Goal: Information Seeking & Learning: Learn about a topic

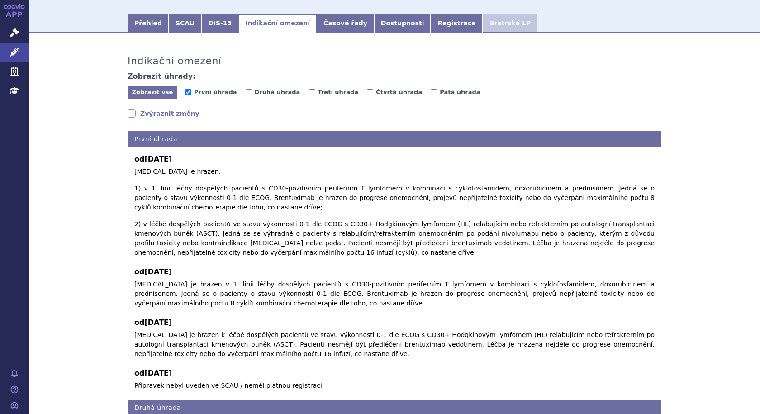
scroll to position [20, 0]
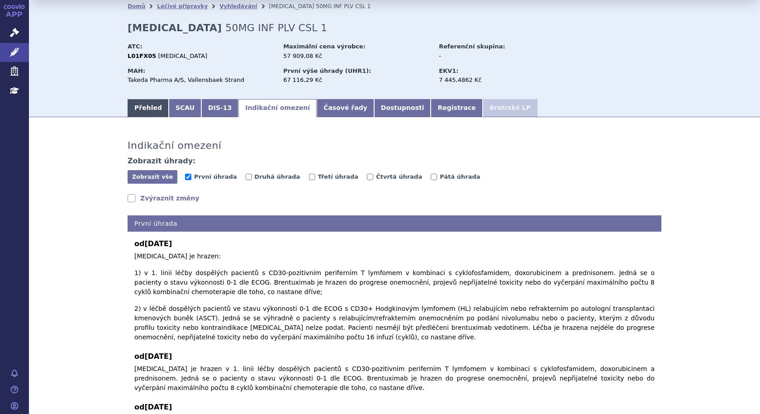
click at [134, 104] on link "Přehled" at bounding box center [148, 108] width 41 height 18
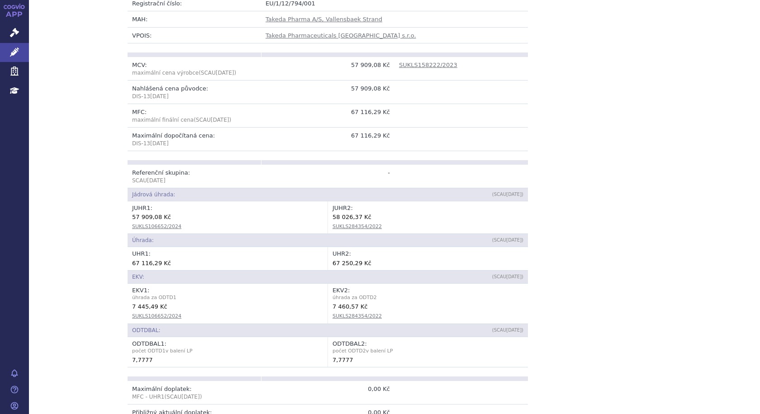
scroll to position [247, 0]
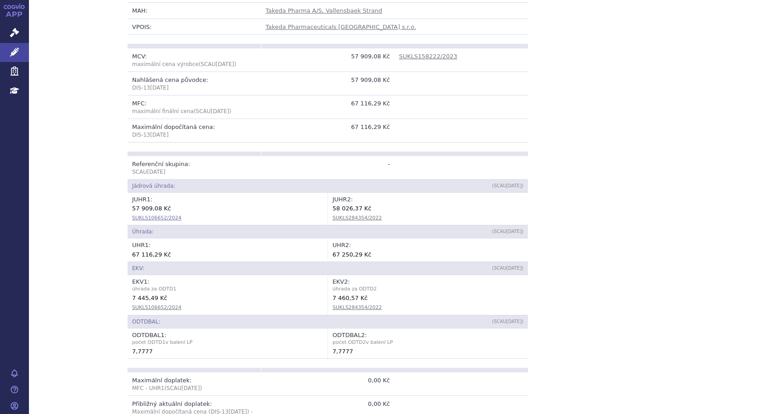
click at [153, 220] on link "SUKLS106652/2024" at bounding box center [156, 218] width 49 height 6
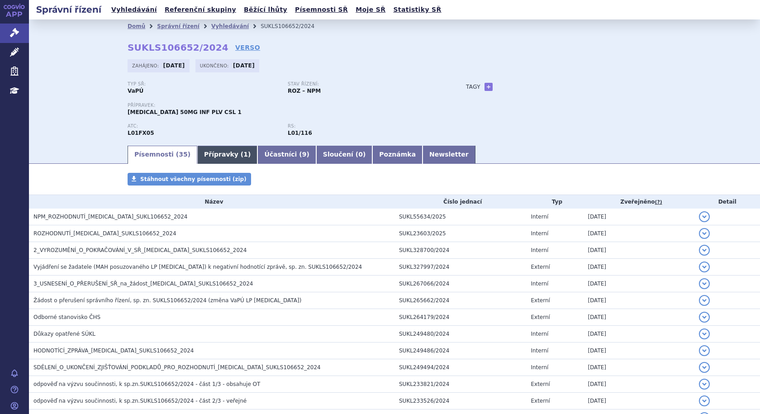
click at [223, 159] on link "Přípravky ( 1 )" at bounding box center [227, 155] width 60 height 18
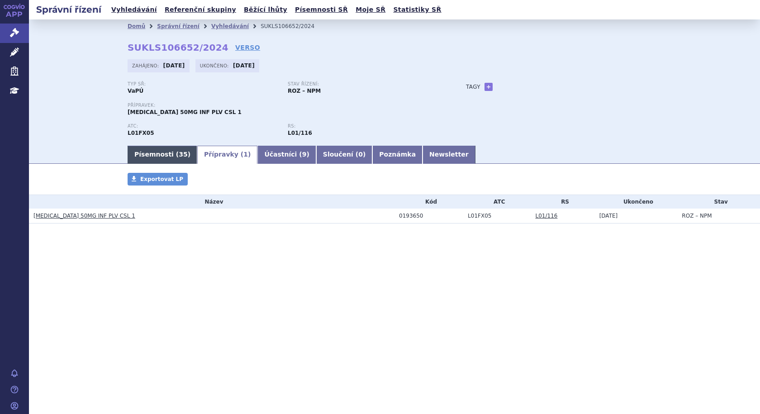
click at [170, 154] on link "Písemnosti ( 35 )" at bounding box center [163, 155] width 70 height 18
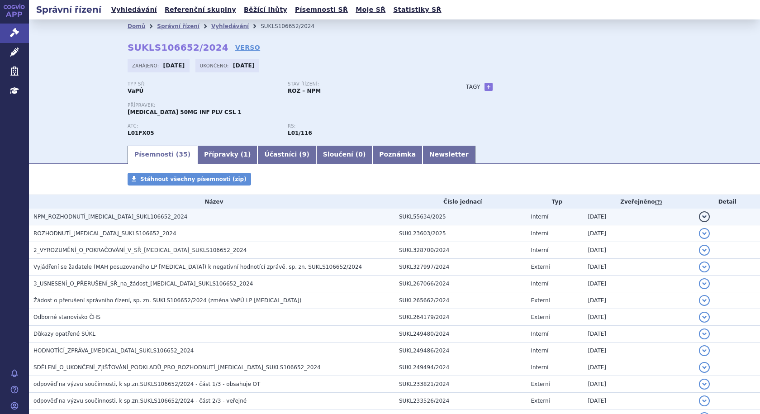
click at [70, 217] on span "NPM_ROZHODNUTÍ_ADCETRIS_SUKL106652_2024" at bounding box center [110, 217] width 154 height 6
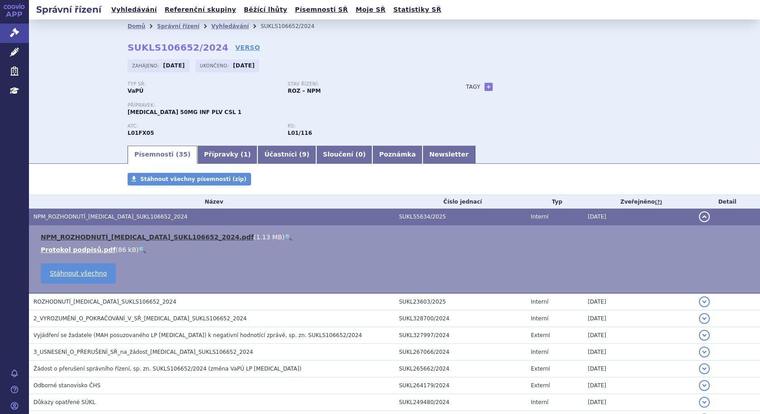
click at [160, 237] on link "NPM_ROZHODNUTÍ_ADCETRIS_SUKL106652_2024.pdf" at bounding box center [147, 236] width 213 height 7
click at [142, 152] on link "Písemnosti ( 35 )" at bounding box center [163, 155] width 70 height 18
click at [106, 218] on span "NPM_ROZHODNUTÍ_ADCETRIS_SUKL106652_2024" at bounding box center [110, 217] width 154 height 6
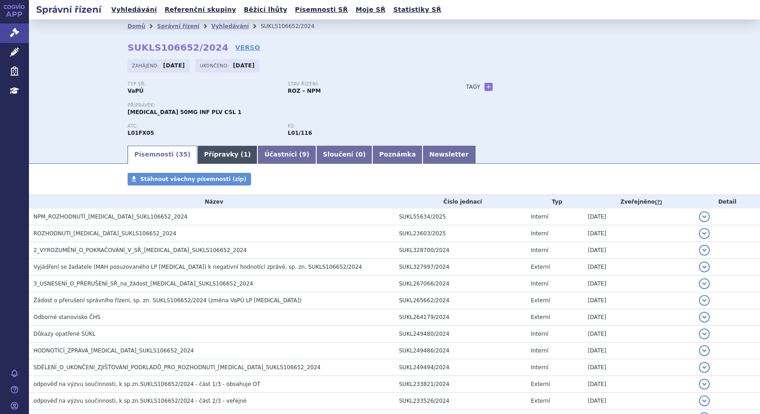
click at [197, 152] on link "Přípravky ( 1 )" at bounding box center [227, 155] width 60 height 18
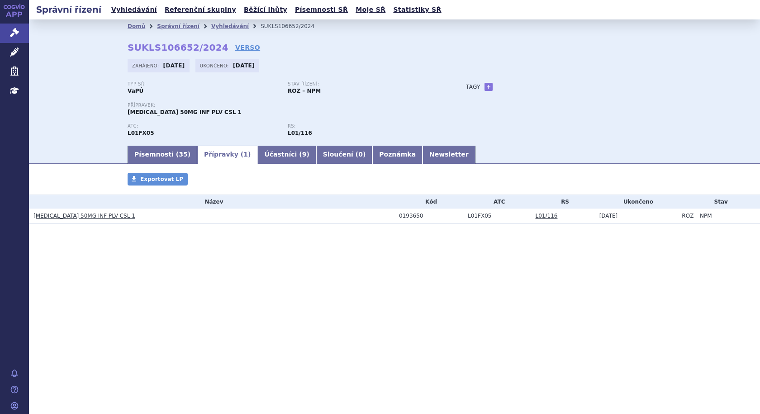
click at [90, 215] on link "ADCETRIS 50MG INF PLV CSL 1" at bounding box center [84, 216] width 102 height 6
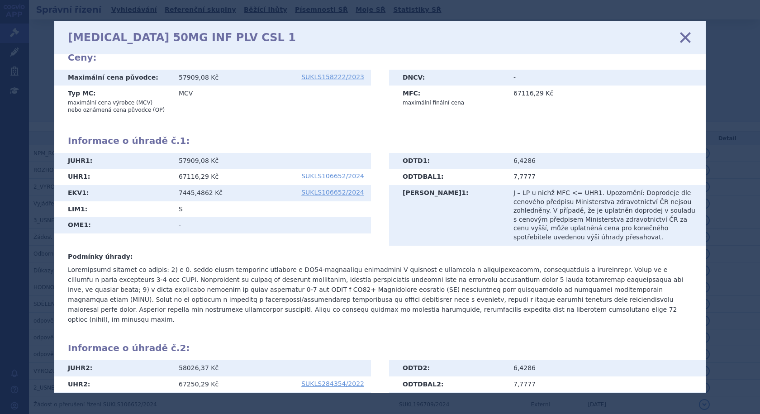
scroll to position [132, 0]
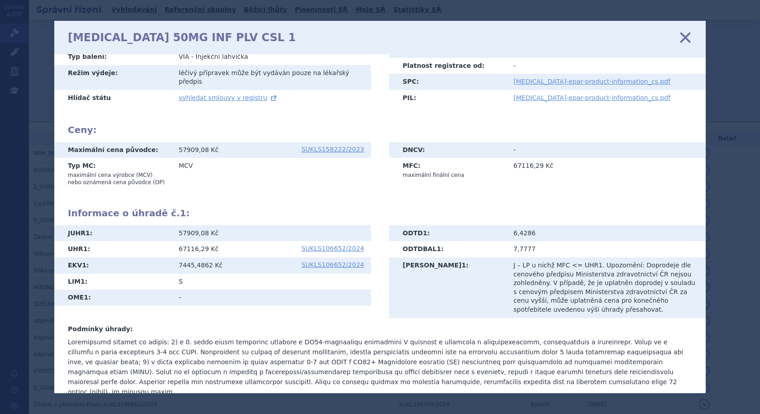
click at [687, 38] on icon at bounding box center [685, 37] width 19 height 19
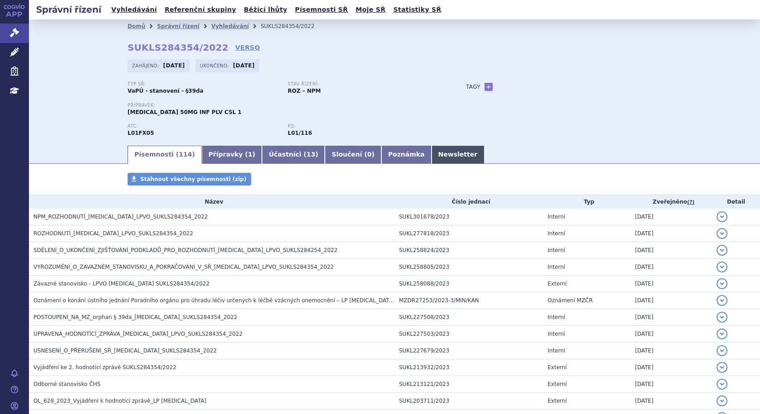
click at [432, 157] on link "Newsletter" at bounding box center [458, 155] width 53 height 18
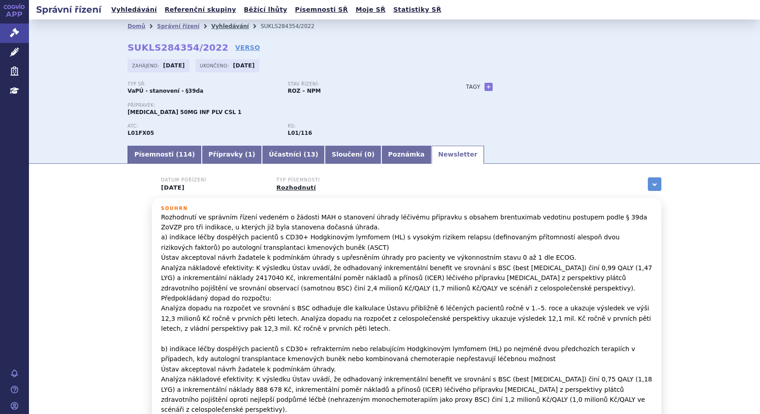
click at [217, 24] on link "Vyhledávání" at bounding box center [230, 26] width 38 height 6
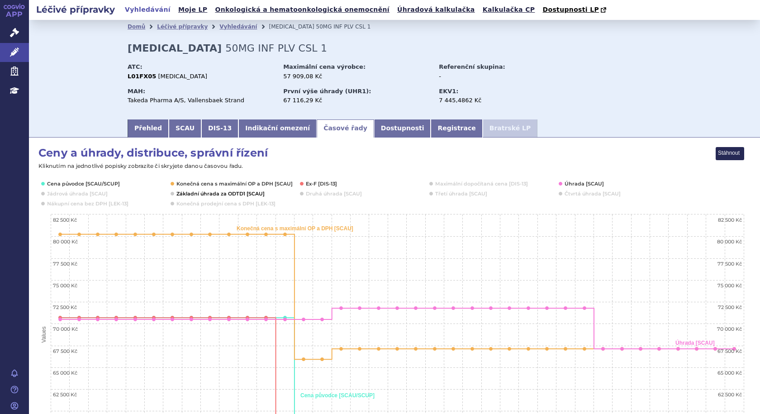
click at [232, 194] on button "Show Základní úhrada za ODTD1 [SCAU]" at bounding box center [219, 193] width 86 height 7
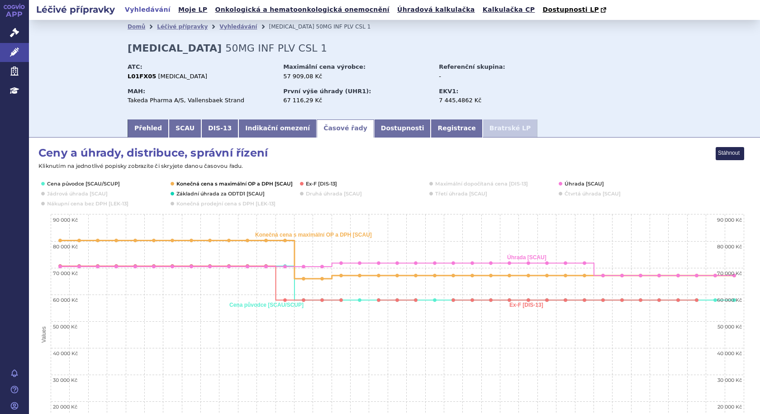
click at [194, 183] on button "Show Konečná cena s maximální OP a DPH [SCAU]" at bounding box center [233, 183] width 114 height 7
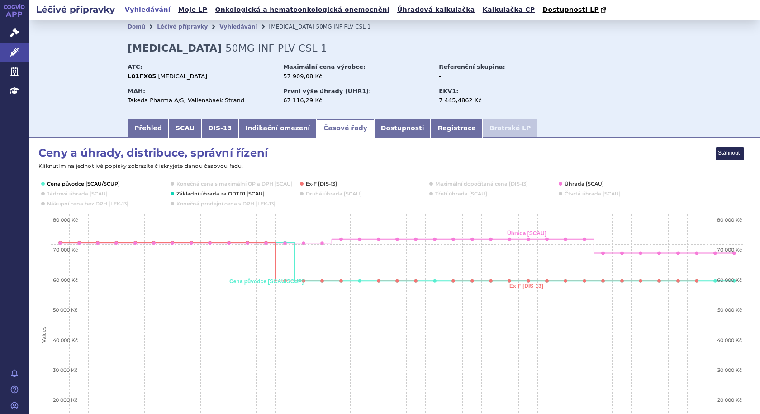
click at [103, 185] on button "Show Cena původce [SCAU/SCUP]" at bounding box center [82, 183] width 71 height 7
click at [312, 184] on button "Show Ex-F [DIS-13]" at bounding box center [322, 183] width 32 height 7
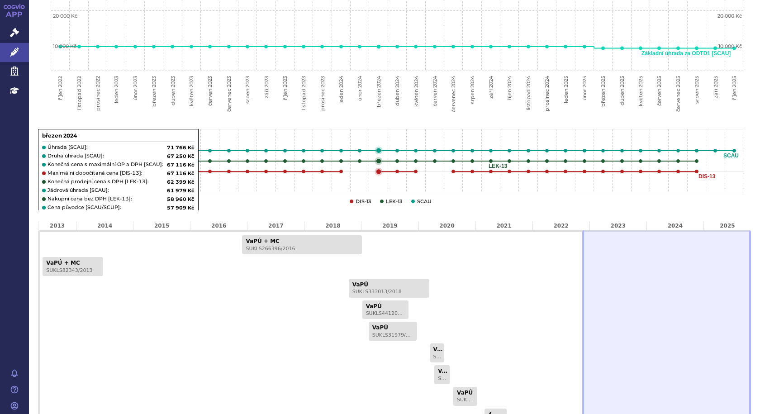
scroll to position [498, 0]
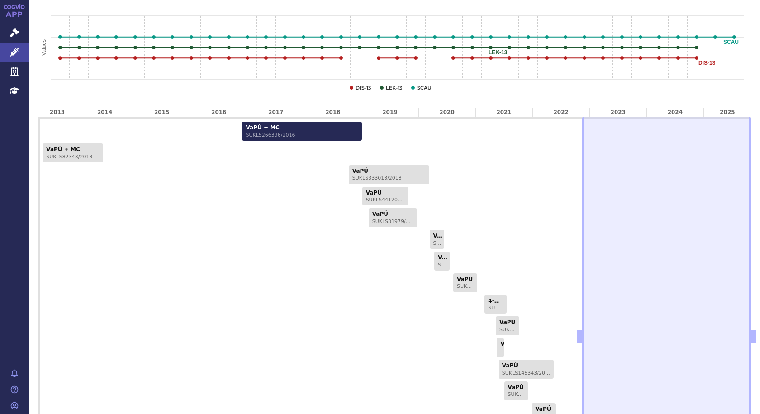
click at [276, 130] on link "VaPÚ + MC SUKLS266396/2016" at bounding box center [301, 131] width 119 height 19
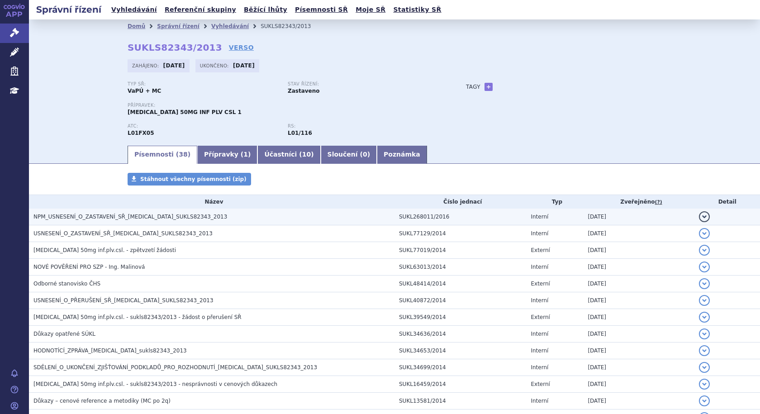
click at [107, 215] on span "NPM_USNESENÍ_O_ZASTAVENÍ_SŘ_ADCETRIS_SUKLS82343_2013" at bounding box center [130, 217] width 194 height 6
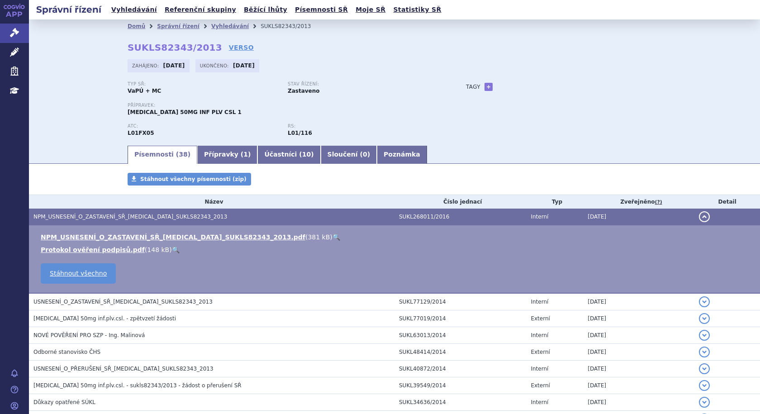
click at [122, 216] on span "NPM_USNESENÍ_O_ZASTAVENÍ_SŘ_ADCETRIS_SUKLS82343_2013" at bounding box center [130, 217] width 194 height 6
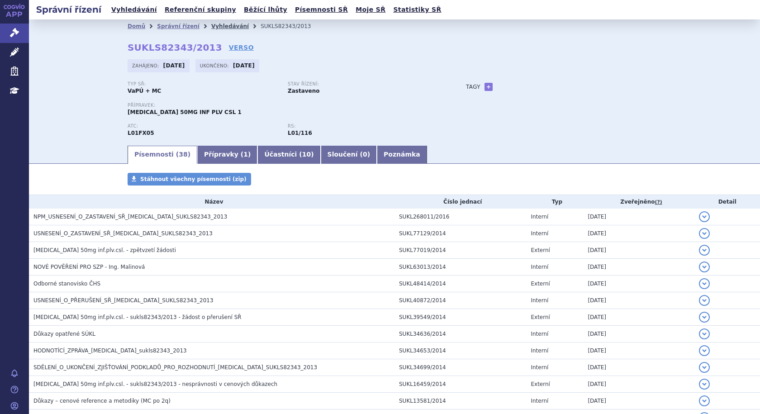
click at [218, 29] on link "Vyhledávání" at bounding box center [230, 26] width 38 height 6
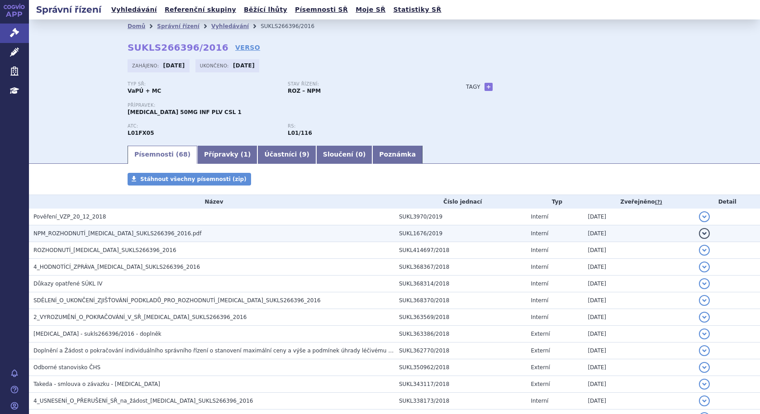
click at [116, 232] on span "NPM_ROZHODNUTÍ_[MEDICAL_DATA]_SUKLS266396_2016.pdf" at bounding box center [117, 233] width 168 height 6
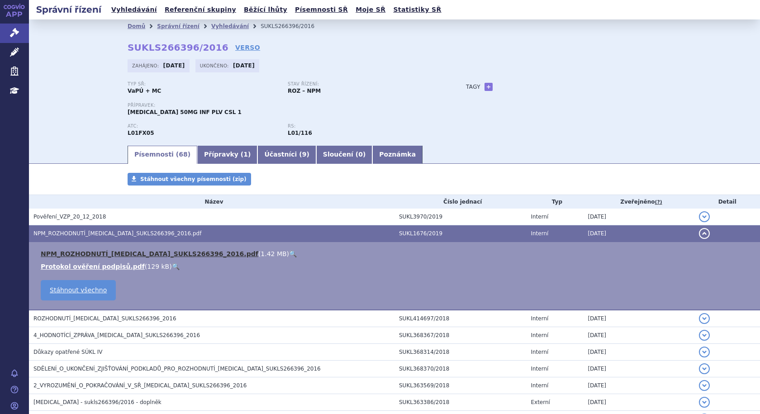
click at [123, 255] on link "NPM_ROZHODNUTÍ_[MEDICAL_DATA]_SUKLS266396_2016.pdf" at bounding box center [150, 253] width 218 height 7
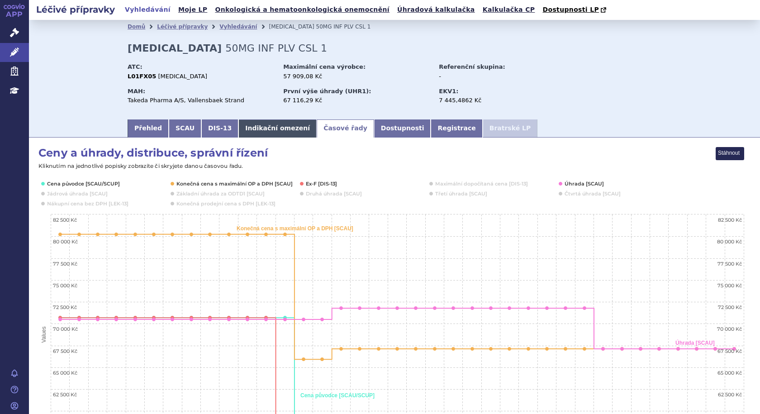
click at [260, 134] on link "Indikační omezení" at bounding box center [277, 128] width 78 height 18
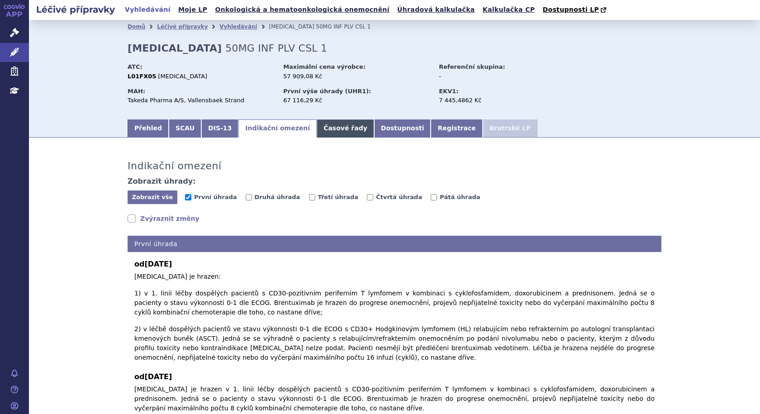
click at [317, 128] on link "Časové řady" at bounding box center [345, 128] width 57 height 18
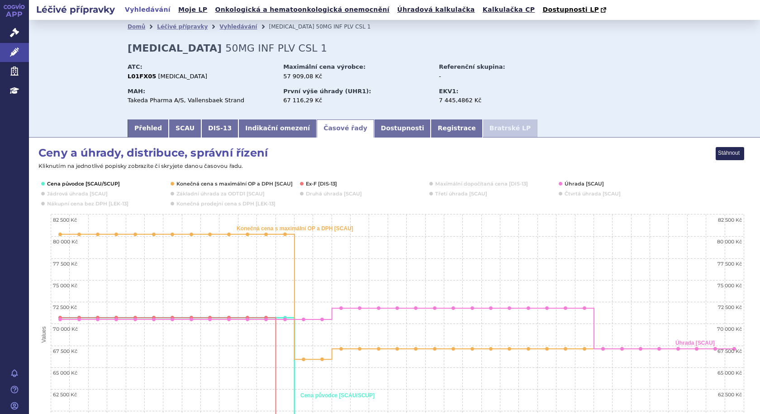
click at [100, 184] on button "Show Cena původce [SCAU/SCUP]" at bounding box center [82, 183] width 71 height 7
click at [190, 185] on button "Show Konečná cena s maximální OP a DPH [SCAU]" at bounding box center [233, 183] width 114 height 7
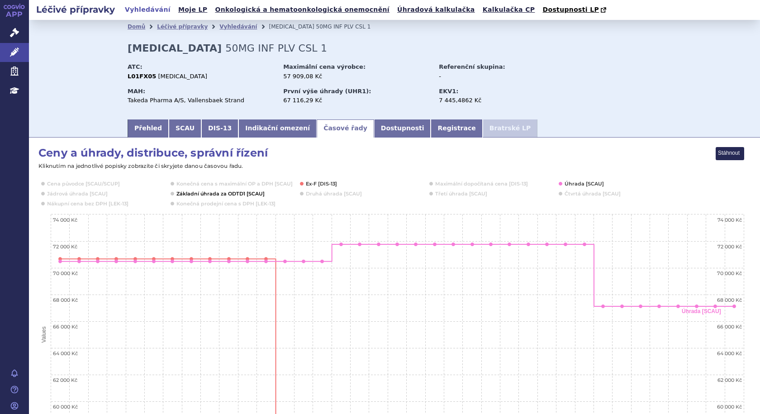
click at [215, 194] on button "Show Základní úhrada za ODTD1 [SCAU]" at bounding box center [219, 193] width 86 height 7
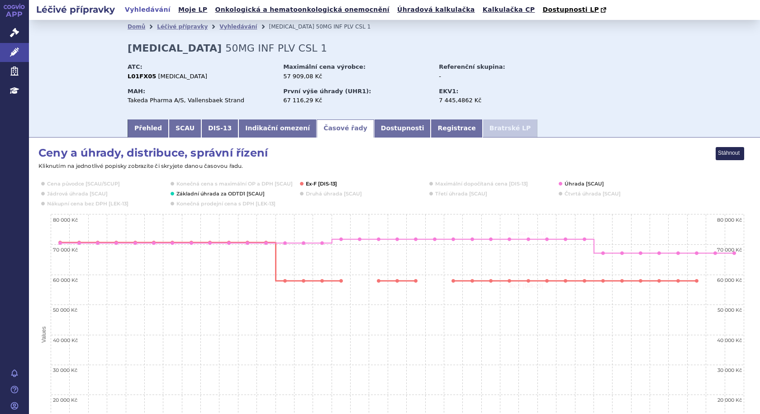
click at [316, 183] on button "Show Ex-F [DIS-13]" at bounding box center [322, 183] width 32 height 7
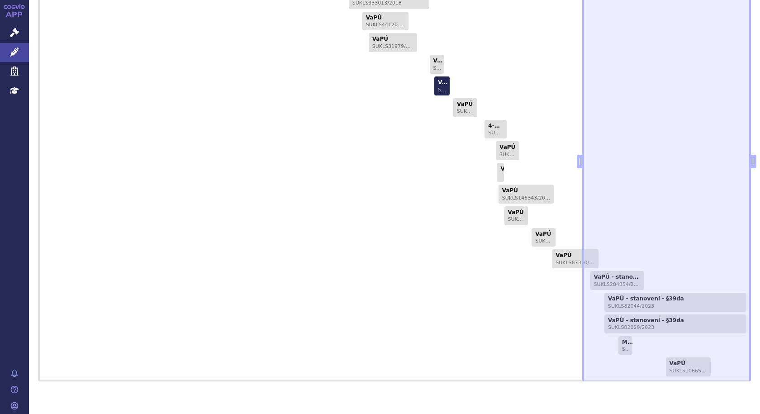
scroll to position [679, 0]
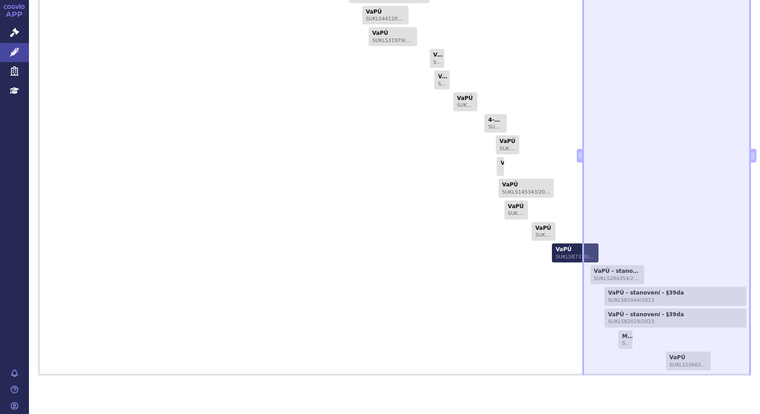
click at [564, 250] on link "VaPÚ SUKLS87310/2022" at bounding box center [575, 252] width 47 height 19
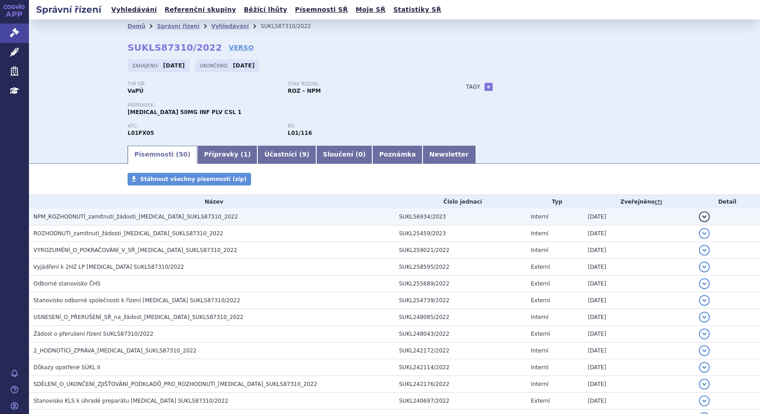
click at [108, 217] on span "NPM_ROZHODNUTÍ_zamítnutí_žádosti_ADCETRIS_SUKLS87310_2022" at bounding box center [135, 217] width 205 height 6
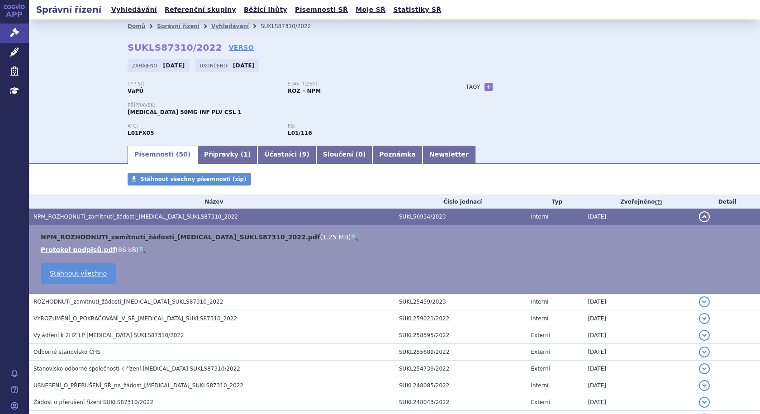
click at [117, 241] on link "NPM_ROZHODNUTÍ_zamítnutí_žádosti_ADCETRIS_SUKLS87310_2022.pdf" at bounding box center [180, 236] width 279 height 7
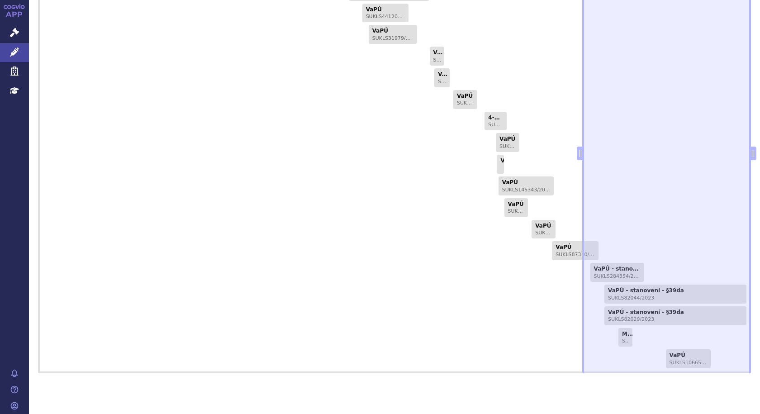
scroll to position [695, 0]
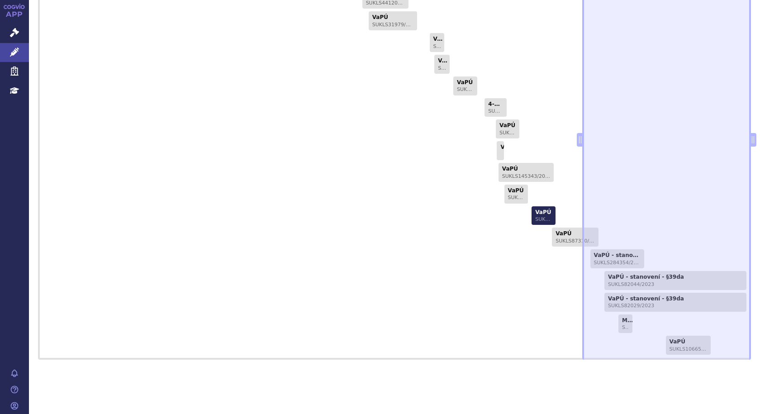
click at [533, 213] on link "VaPÚ SUKLS338272/2021" at bounding box center [544, 215] width 24 height 19
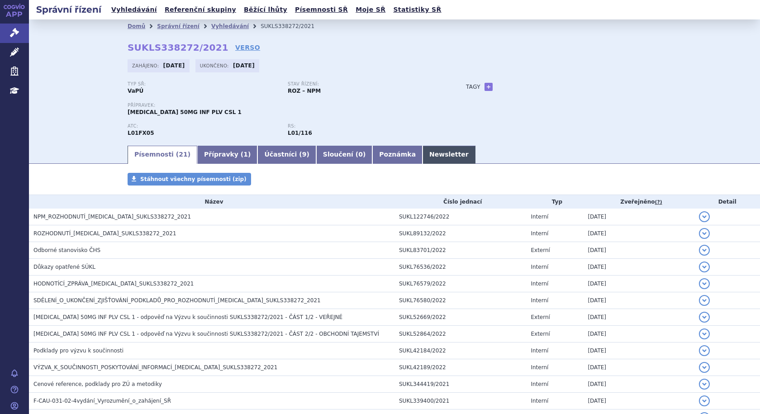
click at [423, 153] on link "Newsletter" at bounding box center [449, 155] width 53 height 18
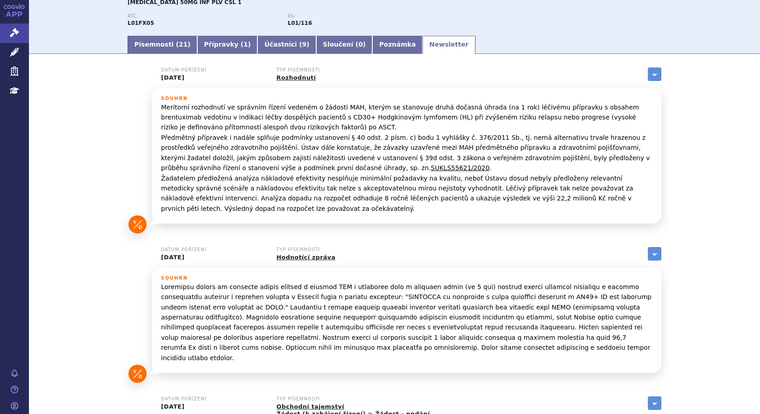
scroll to position [252, 0]
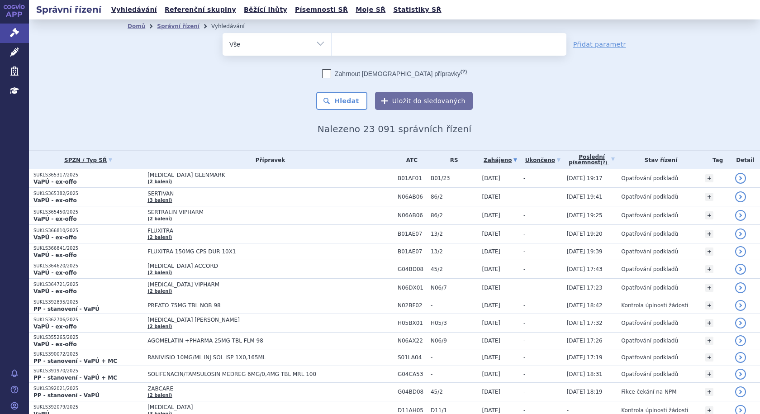
click at [357, 44] on ul at bounding box center [449, 42] width 235 height 19
click at [332, 44] on select at bounding box center [331, 44] width 0 height 23
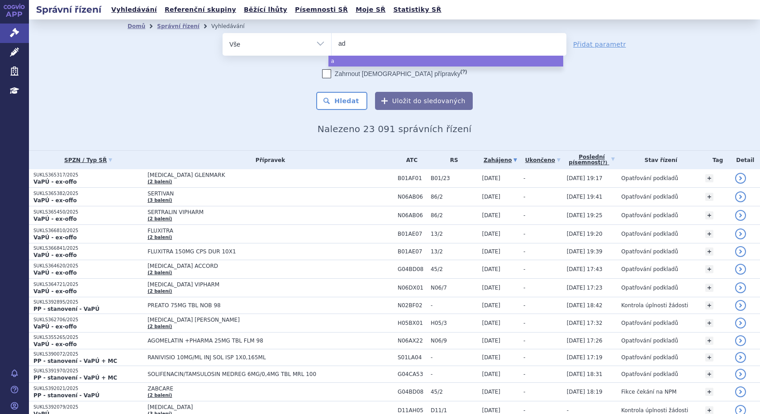
type input "adc"
type input "adce"
type input "adcetr"
type input "adcetri"
type input "adcetris"
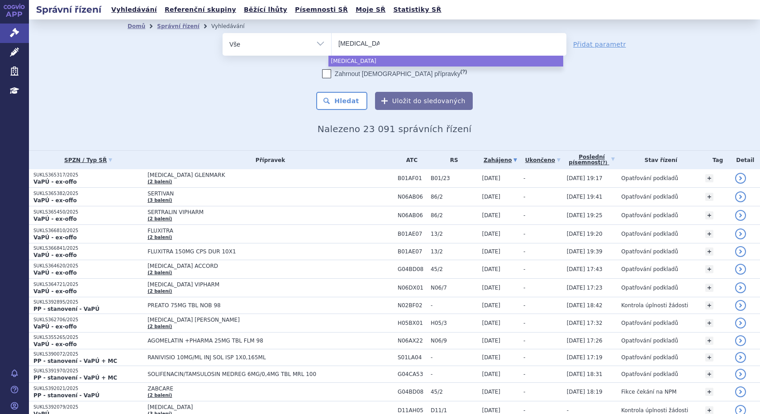
select select "[MEDICAL_DATA]"
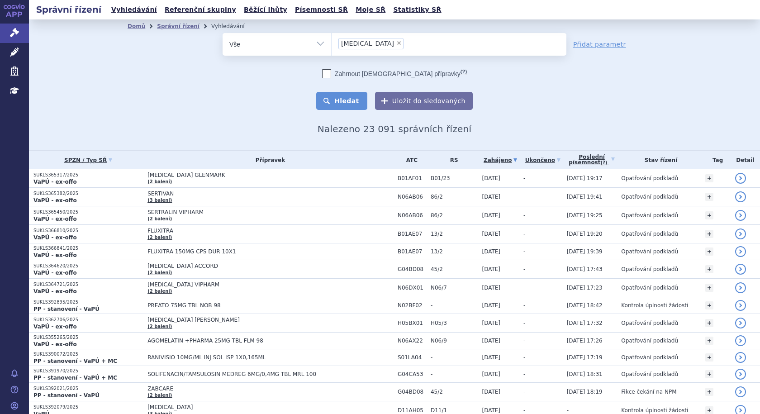
click at [351, 99] on button "Hledat" at bounding box center [341, 101] width 51 height 18
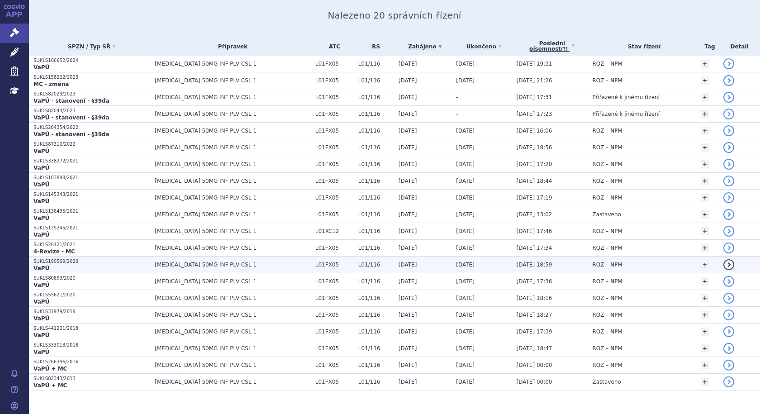
scroll to position [126, 0]
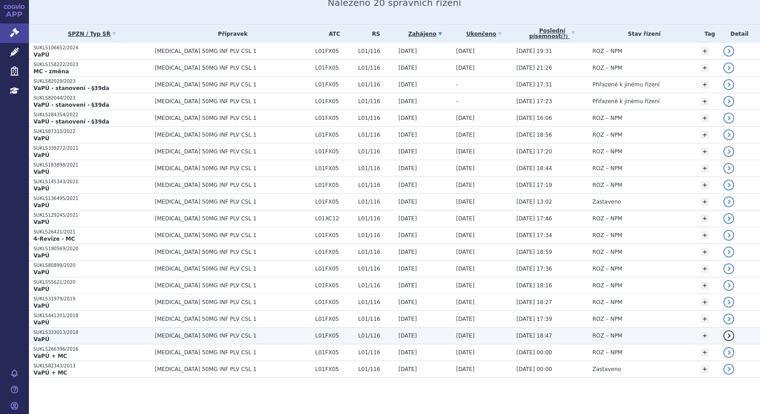
click at [512, 332] on td "[DATE] 18:47" at bounding box center [550, 336] width 76 height 17
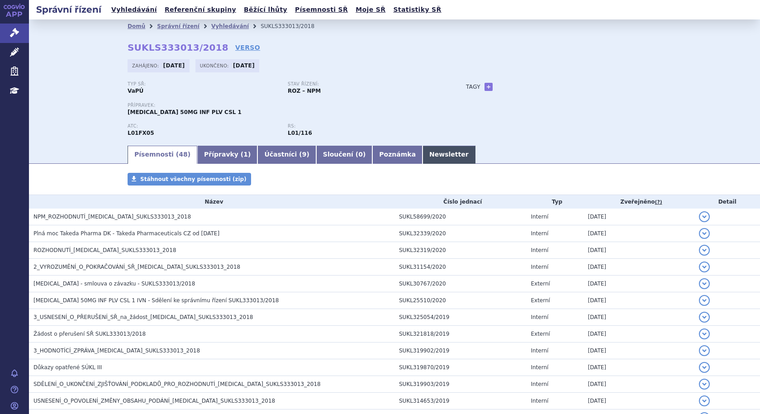
click at [423, 156] on link "Newsletter" at bounding box center [449, 155] width 53 height 18
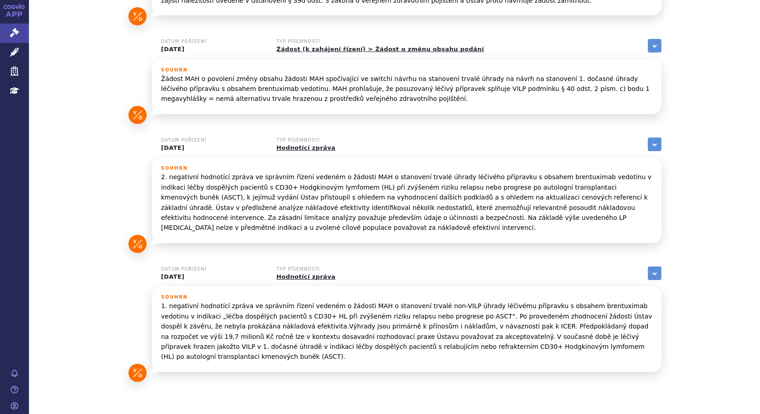
scroll to position [371, 0]
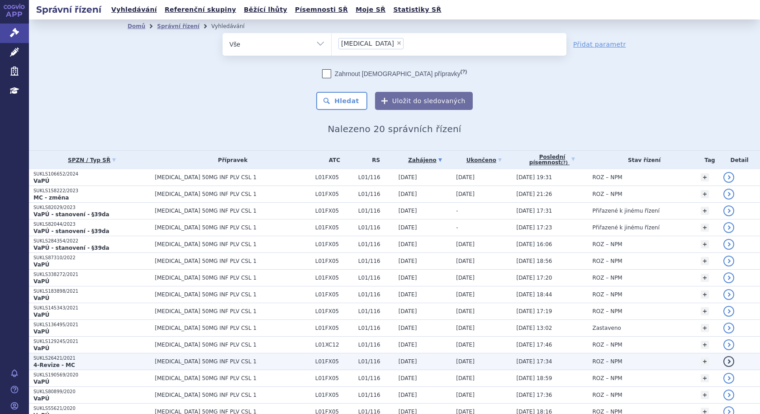
scroll to position [126, 0]
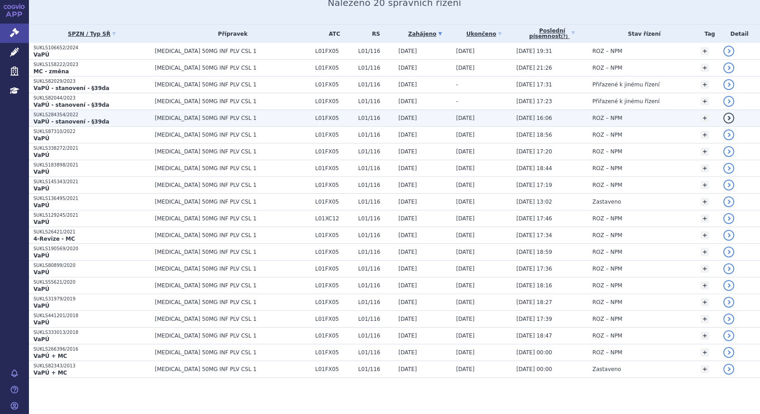
click at [124, 118] on p "VaPÚ - stanovení - §39da" at bounding box center [91, 121] width 117 height 7
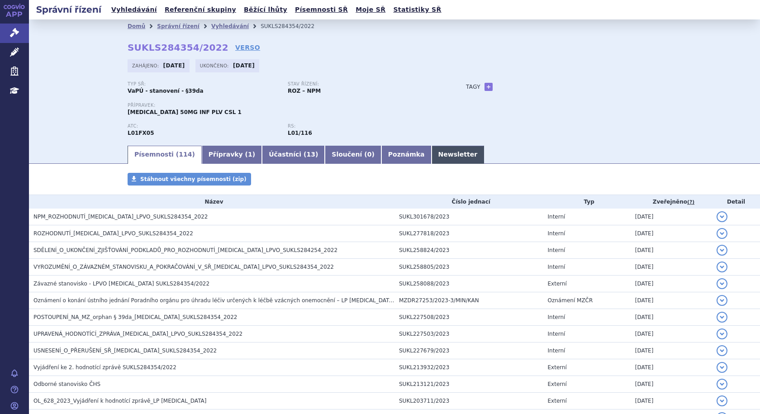
click at [432, 156] on link "Newsletter" at bounding box center [458, 155] width 53 height 18
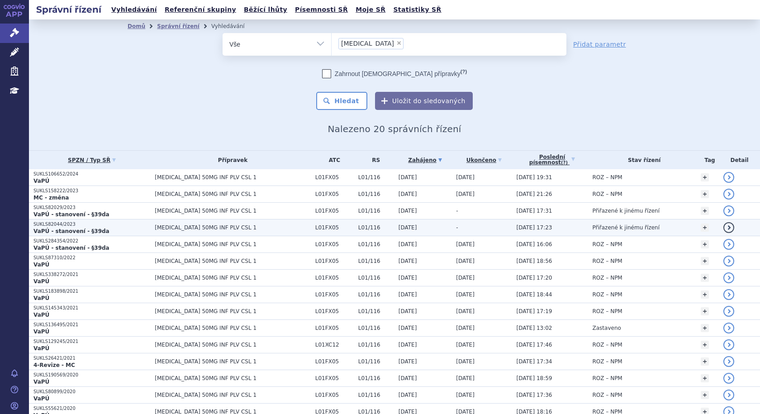
click at [120, 227] on p "SUKLS82044/2023" at bounding box center [91, 224] width 117 height 6
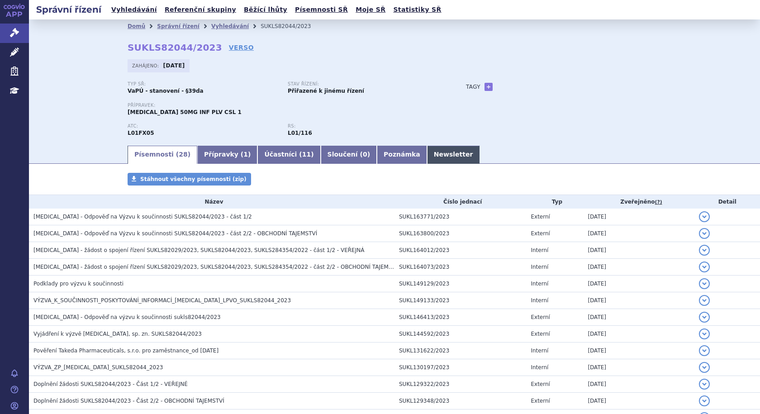
click at [427, 151] on link "Newsletter" at bounding box center [453, 155] width 53 height 18
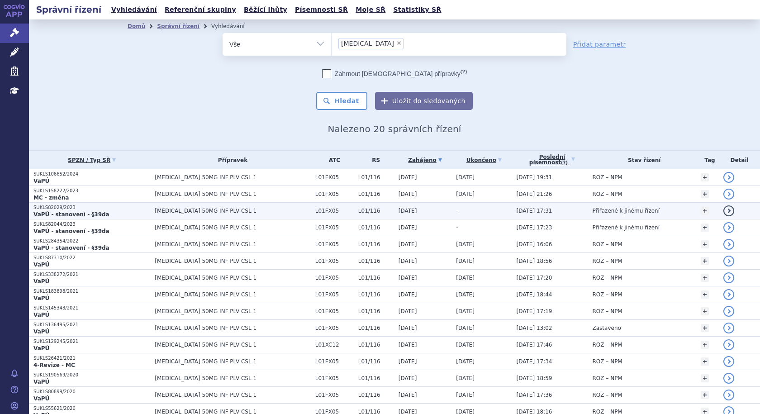
click at [98, 211] on p "VaPÚ - stanovení - §39da" at bounding box center [91, 214] width 117 height 7
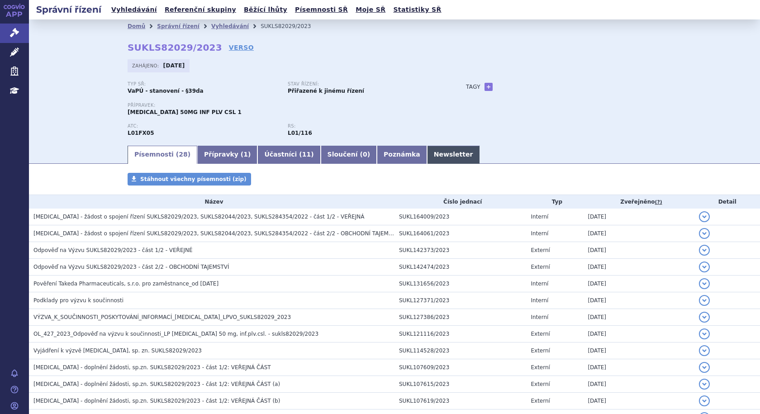
click at [427, 157] on link "Newsletter" at bounding box center [453, 155] width 53 height 18
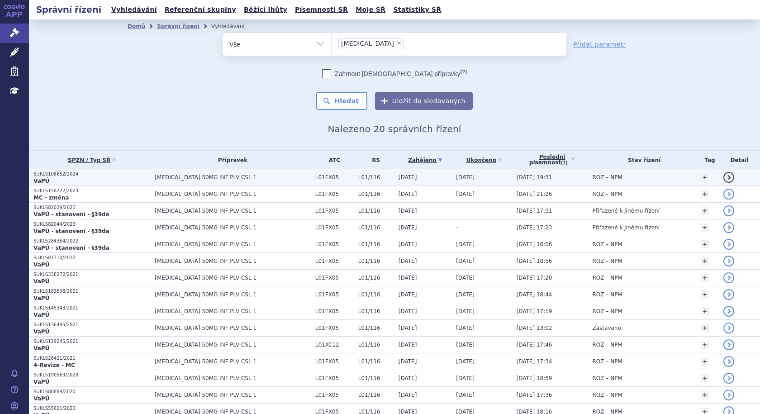
click at [117, 178] on p "VaPÚ" at bounding box center [91, 180] width 117 height 7
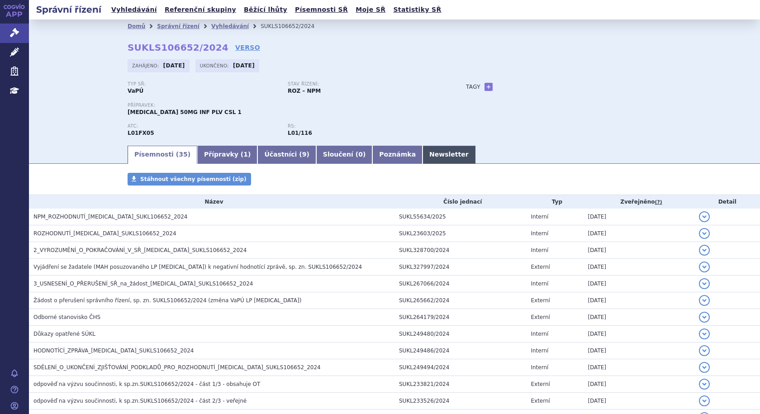
click at [423, 156] on link "Newsletter" at bounding box center [449, 155] width 53 height 18
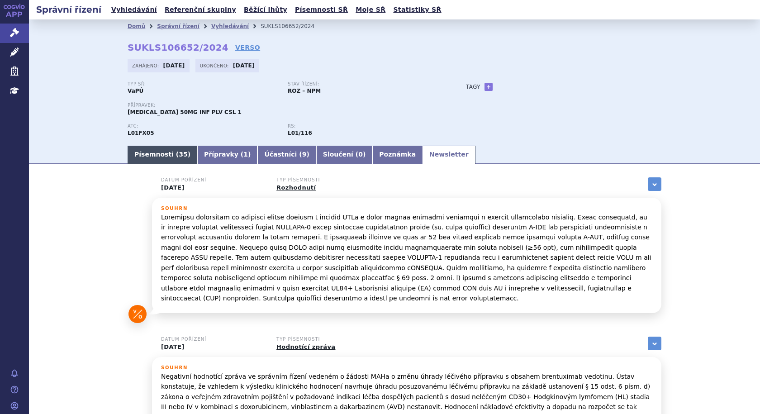
click at [164, 154] on link "Písemnosti ( 35 )" at bounding box center [163, 155] width 70 height 18
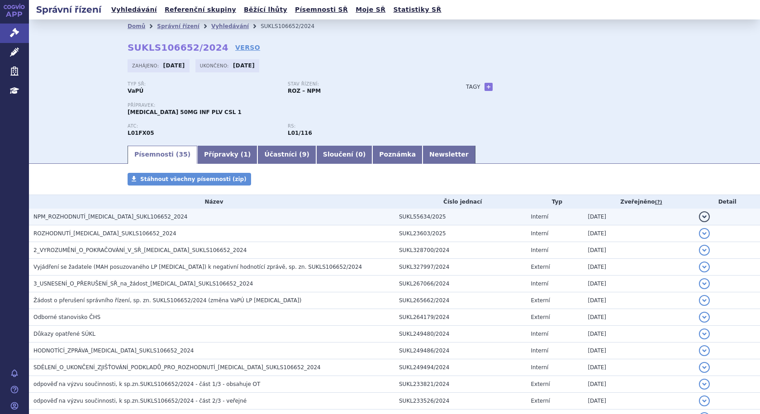
click at [84, 217] on span "NPM_ROZHODNUTÍ_[MEDICAL_DATA]_SUKL106652_2024" at bounding box center [110, 217] width 154 height 6
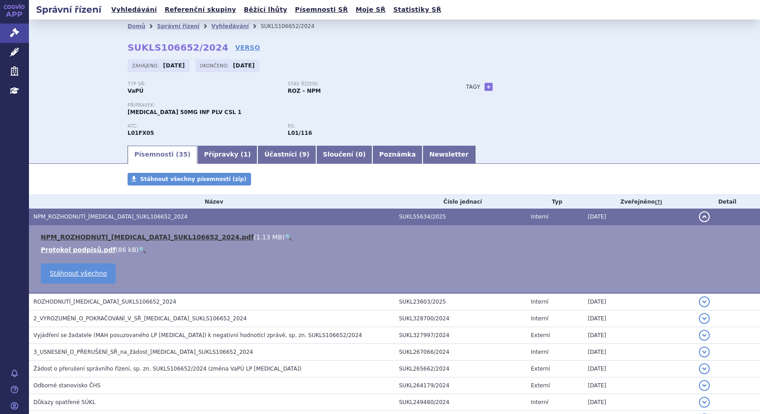
click at [126, 236] on link "NPM_ROZHODNUTÍ_ADCETRIS_SUKL106652_2024.pdf" at bounding box center [147, 236] width 213 height 7
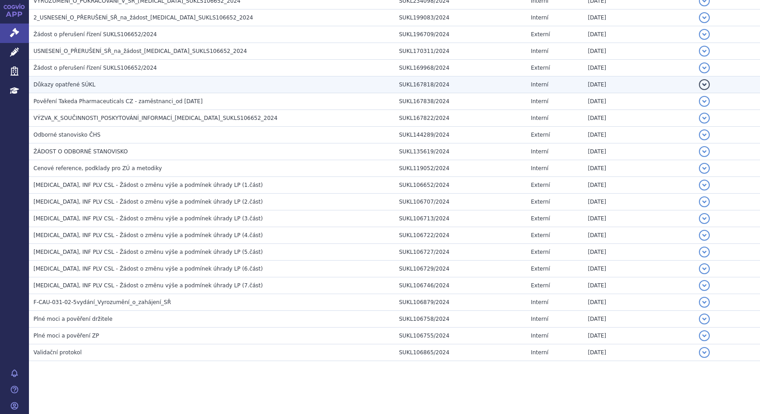
scroll to position [503, 0]
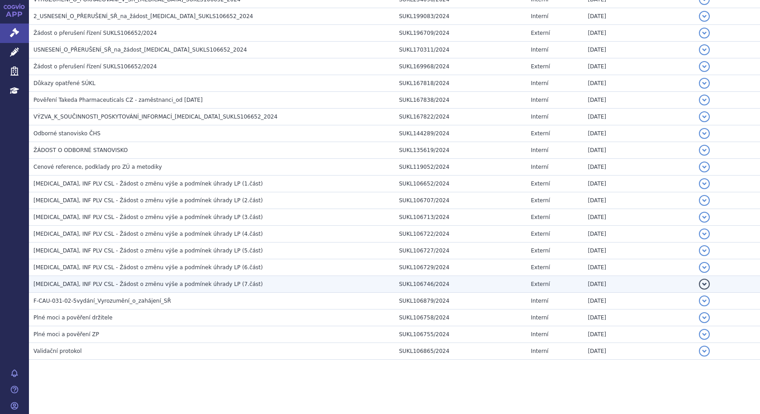
click at [195, 285] on span "ADCETRIS, INF PLV CSL - Žádost o změnu výše a podmínek úhrady LP (7.část)" at bounding box center [147, 284] width 229 height 6
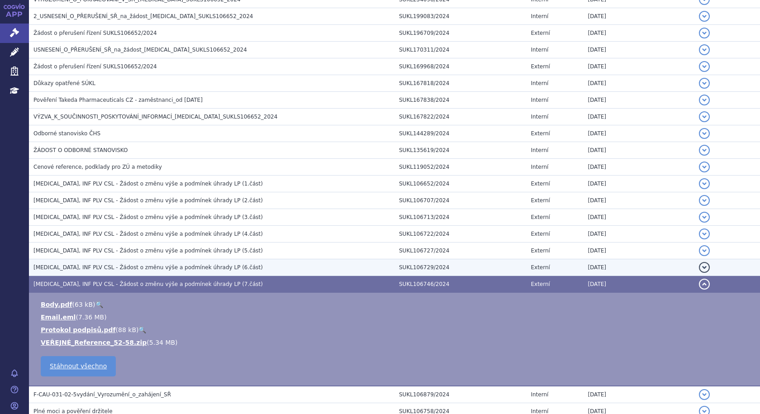
click at [177, 266] on span "ADCETRIS, INF PLV CSL - Žádost o změnu výše a podmínek úhrady LP (6.část)" at bounding box center [147, 267] width 229 height 6
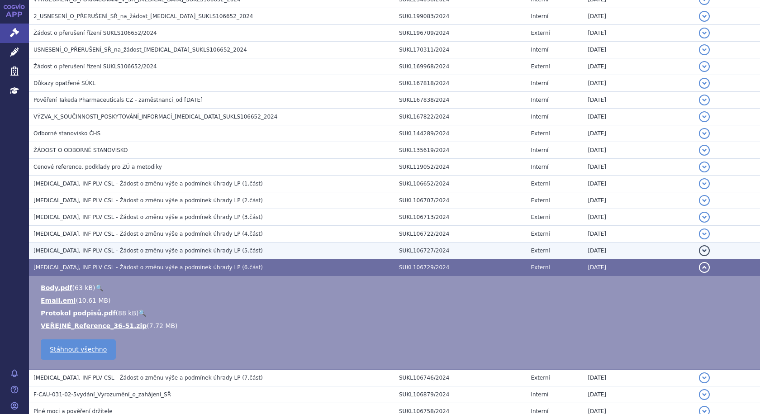
click at [170, 251] on span "ADCETRIS, INF PLV CSL - Žádost o změnu výše a podmínek úhrady LP (5.část)" at bounding box center [147, 250] width 229 height 6
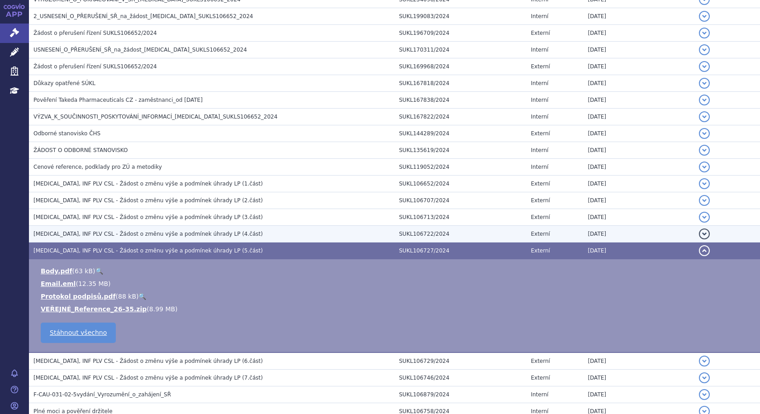
click at [173, 235] on span "ADCETRIS, INF PLV CSL - Žádost o změnu výše a podmínek úhrady LP (4.část)" at bounding box center [147, 234] width 229 height 6
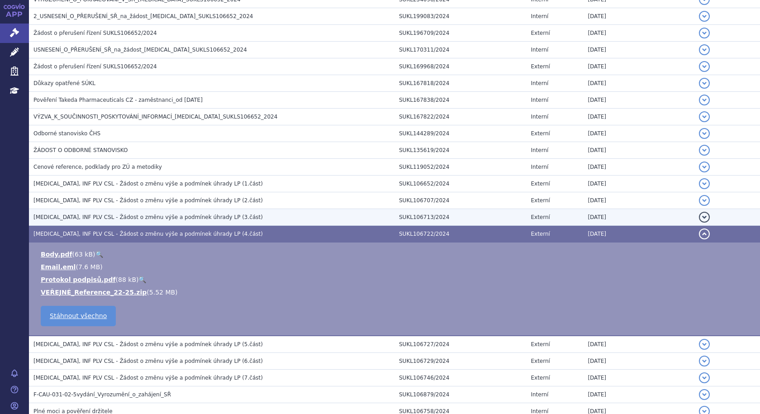
click at [174, 215] on span "ADCETRIS, INF PLV CSL - Žádost o změnu výše a podmínek úhrady LP (3.část)" at bounding box center [147, 217] width 229 height 6
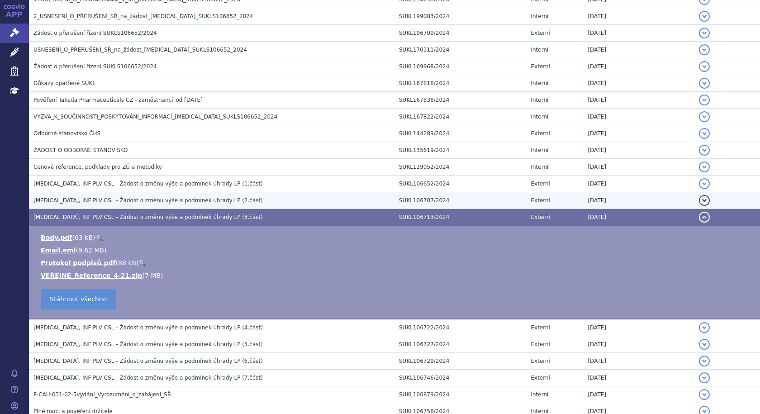
click at [165, 195] on td "ADCETRIS, INF PLV CSL - Žádost o změnu výše a podmínek úhrady LP (2.část)" at bounding box center [212, 200] width 366 height 17
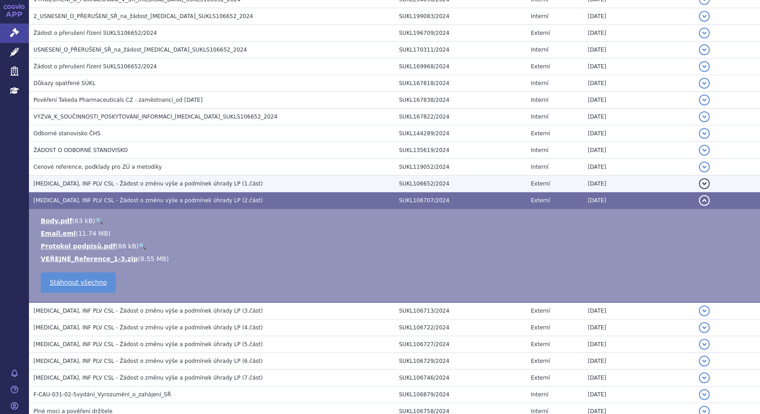
click at [164, 179] on h3 "ADCETRIS, INF PLV CSL - Žádost o změnu výše a podmínek úhrady LP (1.část)" at bounding box center [213, 183] width 361 height 9
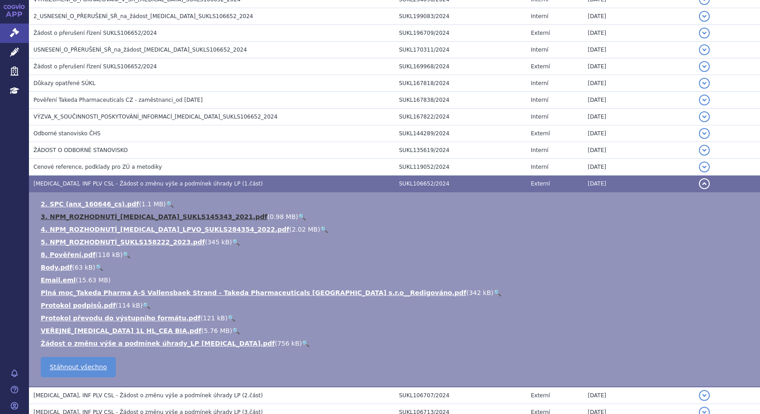
click at [157, 216] on link "3. NPM_ROZHODNUTÍ_ADCETRIS_SUKLS145343_2021.pdf" at bounding box center [154, 216] width 227 height 7
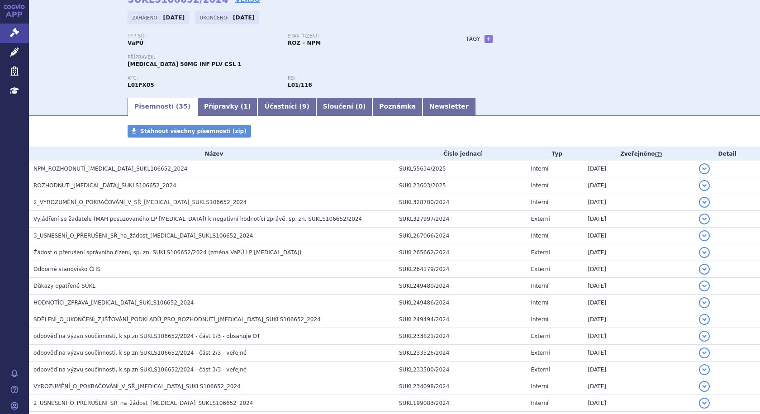
scroll to position [0, 0]
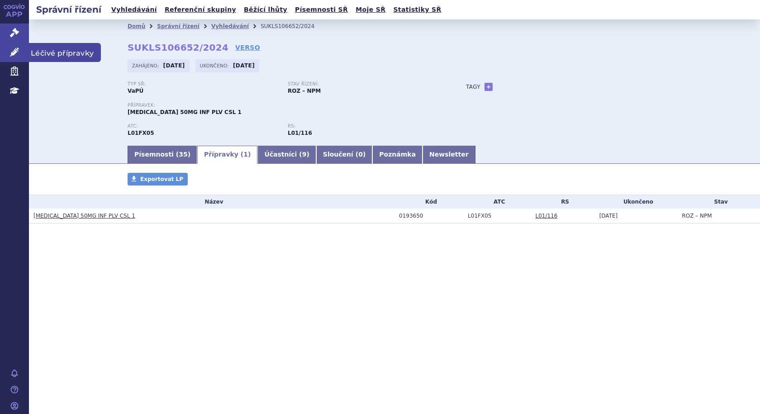
click at [42, 51] on span "Léčivé přípravky" at bounding box center [65, 52] width 72 height 19
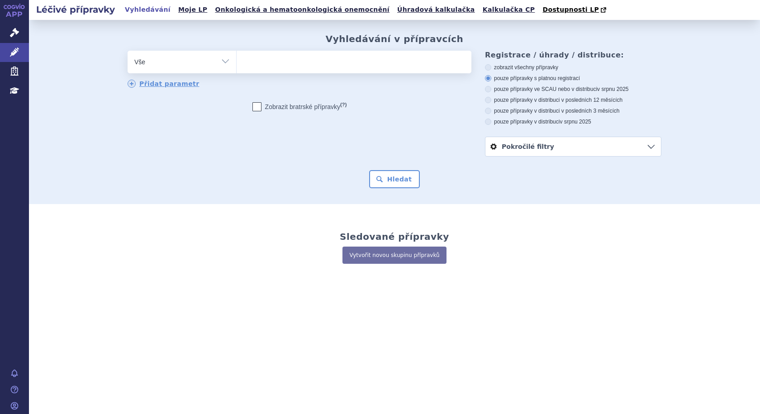
click at [283, 62] on ul at bounding box center [354, 60] width 235 height 19
click at [237, 62] on select at bounding box center [236, 61] width 0 height 23
type input "as"
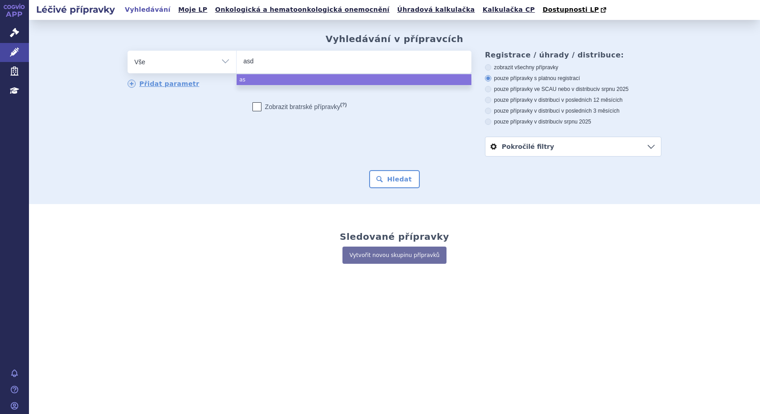
type input "asdc"
type input "asdcet"
type input "asdcetri"
type input "asdcetris"
click at [250, 62] on input "asdcetris" at bounding box center [267, 60] width 48 height 11
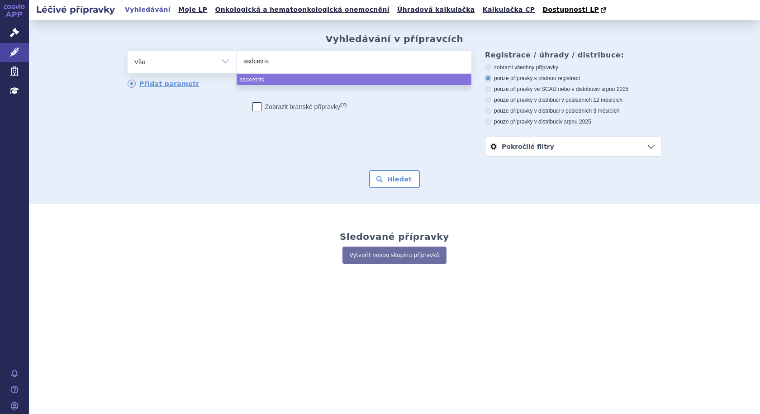
select select "asdcetris"
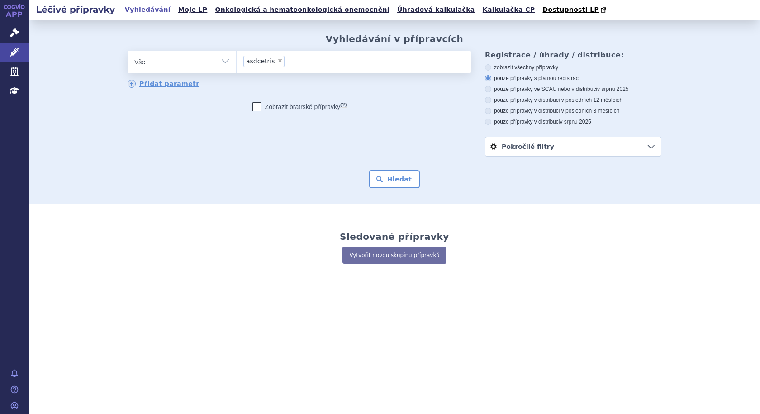
click at [277, 58] on span "×" at bounding box center [279, 60] width 5 height 5
click at [237, 58] on select "asdcetris" at bounding box center [236, 61] width 0 height 23
select select
type input "a"
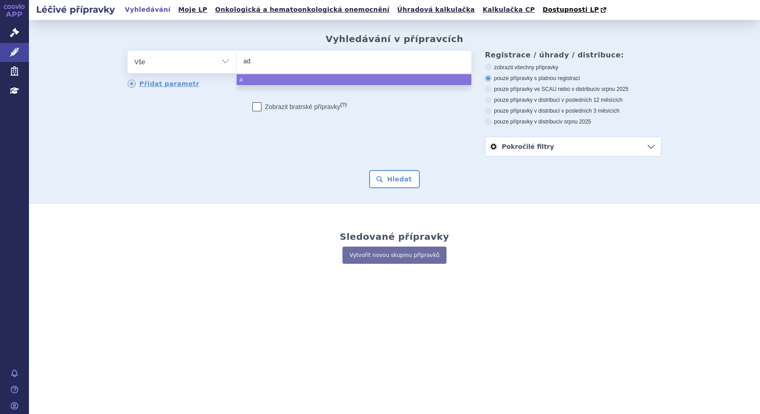
type input "adc"
type input "adce"
type input "adcetr"
type input "adcetri"
type input "[MEDICAL_DATA]"
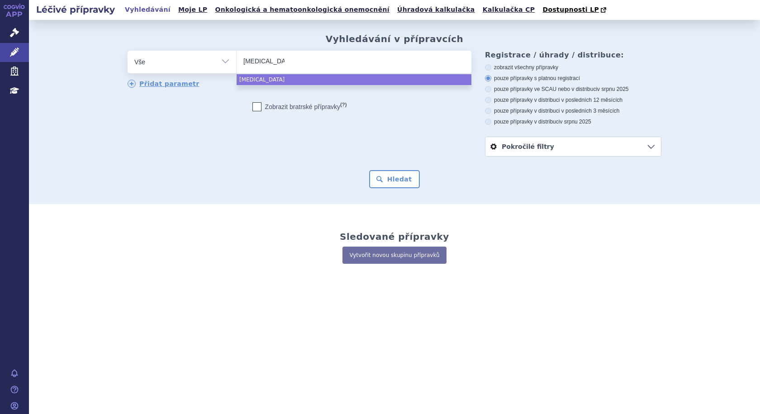
select select "[MEDICAL_DATA]"
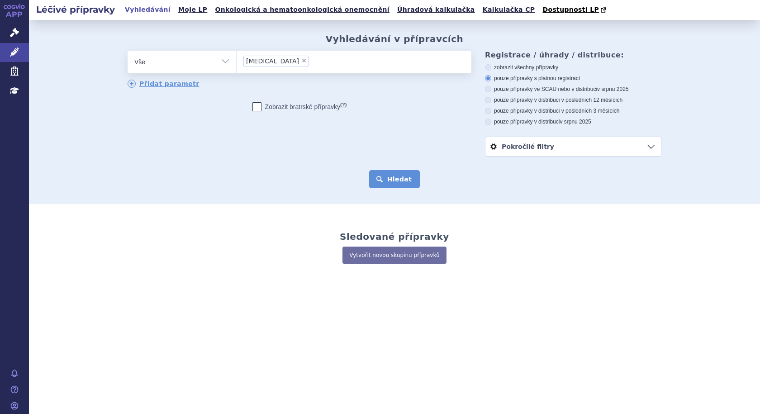
click at [394, 179] on button "Hledat" at bounding box center [394, 179] width 51 height 18
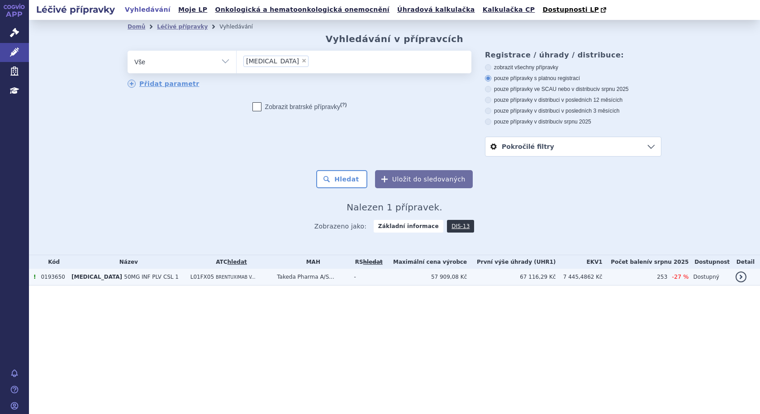
click at [216, 278] on span "BRENTUXIMAB V..." at bounding box center [236, 277] width 40 height 5
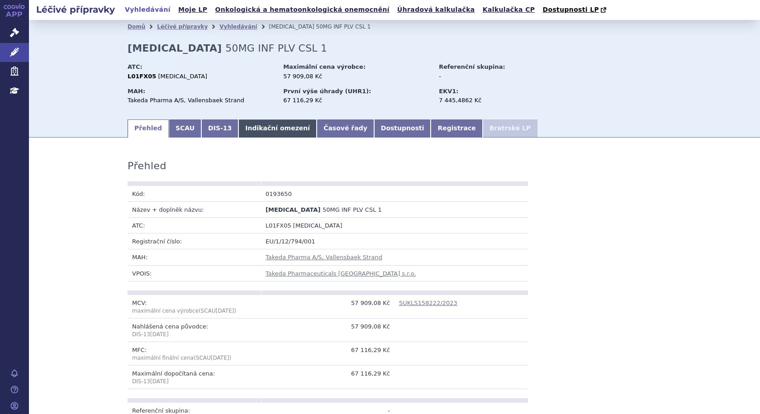
click at [241, 129] on link "Indikační omezení" at bounding box center [277, 128] width 78 height 18
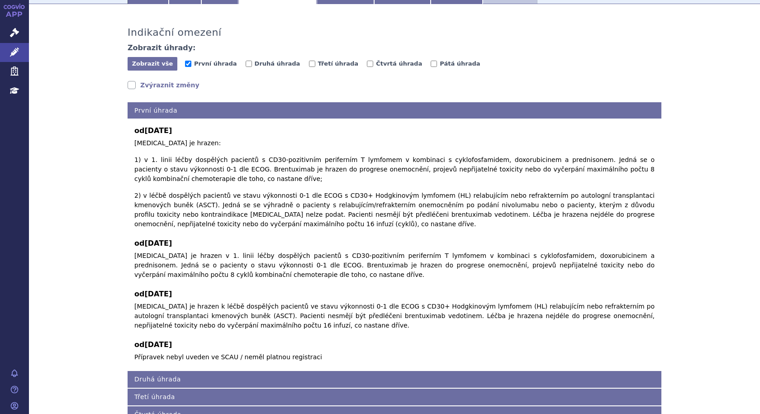
scroll to position [136, 0]
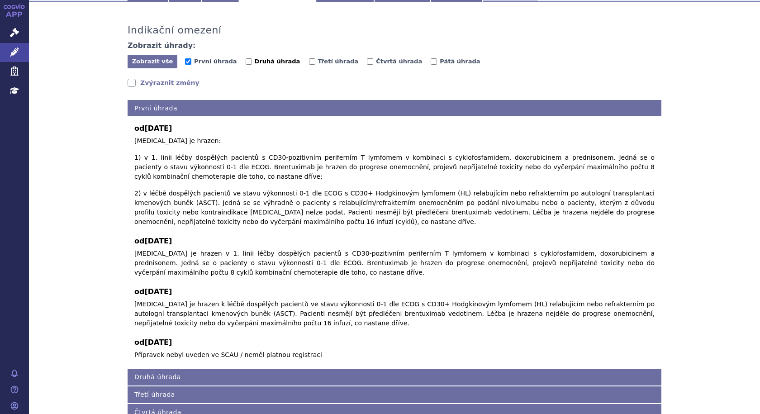
click at [246, 63] on input "Druhá úhrada" at bounding box center [249, 61] width 6 height 6
checkbox input "true"
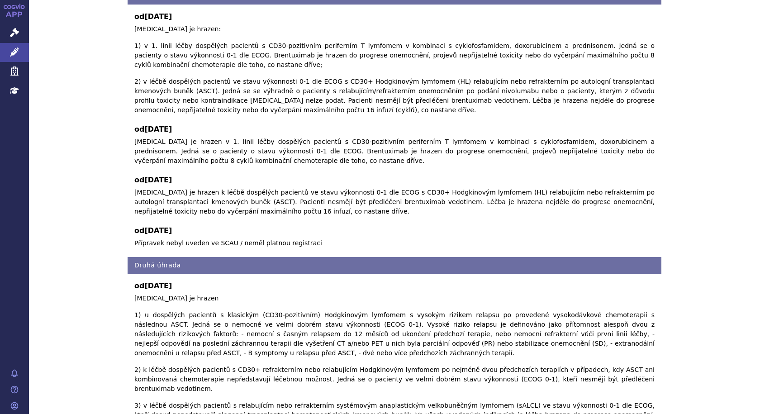
scroll to position [226, 0]
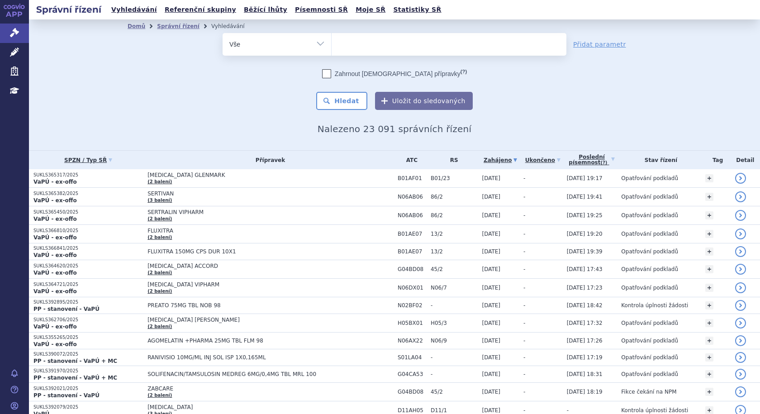
click at [362, 47] on ul at bounding box center [449, 42] width 235 height 19
click at [332, 47] on select at bounding box center [331, 44] width 0 height 23
type input "ad"
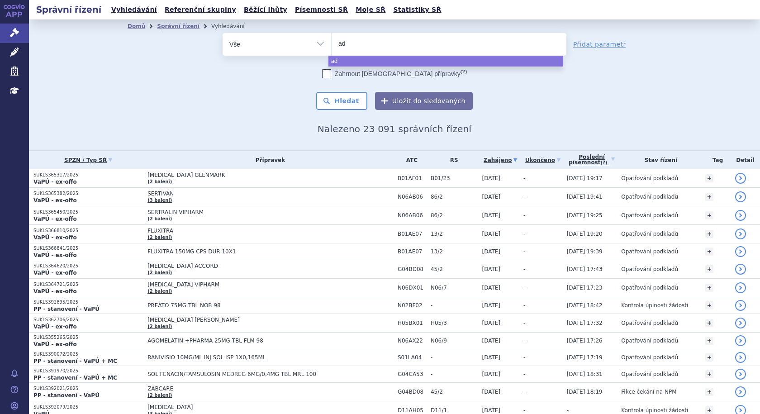
type input "adc"
type input "adce"
type input "adcetr"
type input "adcetri"
type input "adcetris"
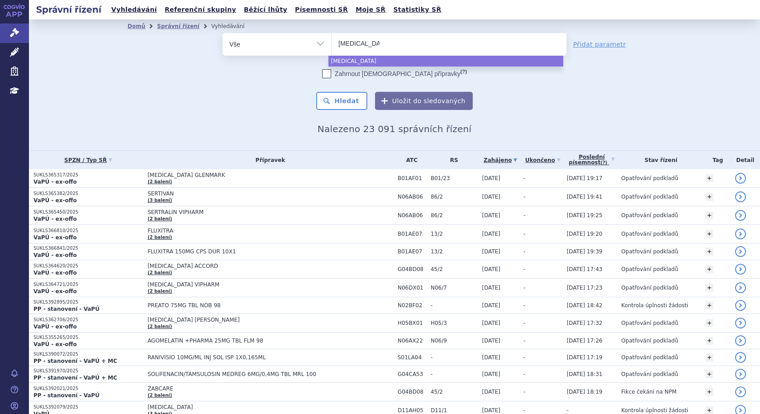
select select "adcetris"
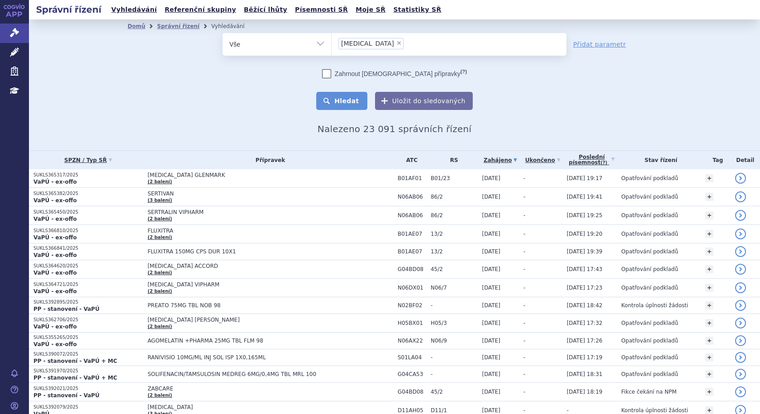
click at [353, 101] on button "Hledat" at bounding box center [341, 101] width 51 height 18
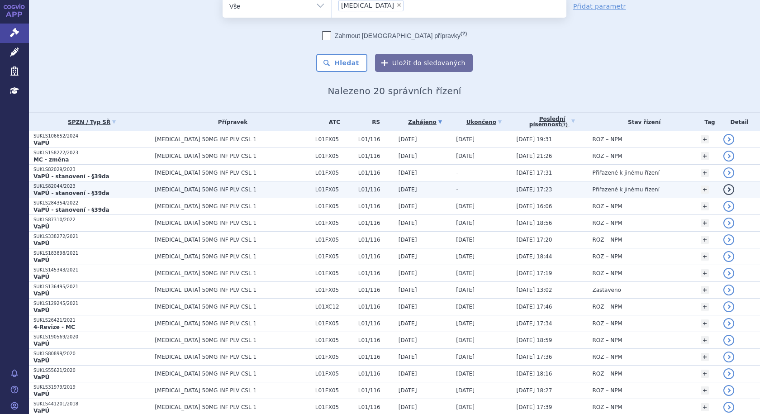
scroll to position [126, 0]
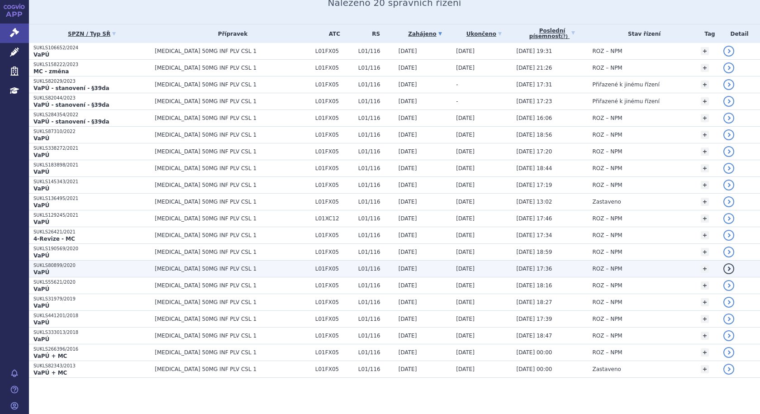
click at [207, 267] on span "[MEDICAL_DATA] 50MG INF PLV CSL 1" at bounding box center [233, 269] width 156 height 6
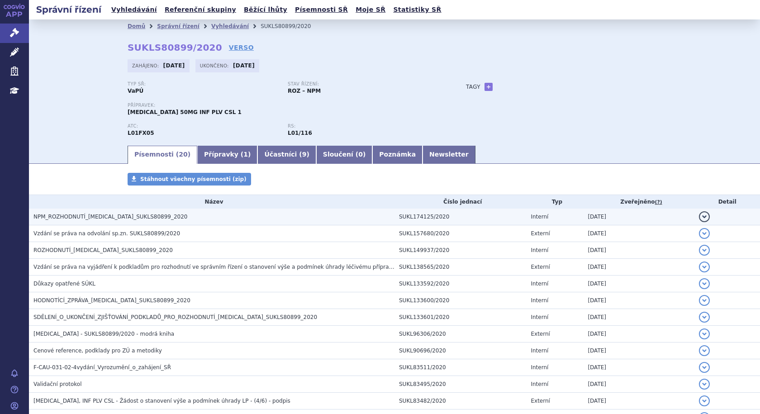
click at [111, 216] on span "NPM_ROZHODNUTÍ_ADCETRIS_SUKLS80899_2020" at bounding box center [110, 217] width 154 height 6
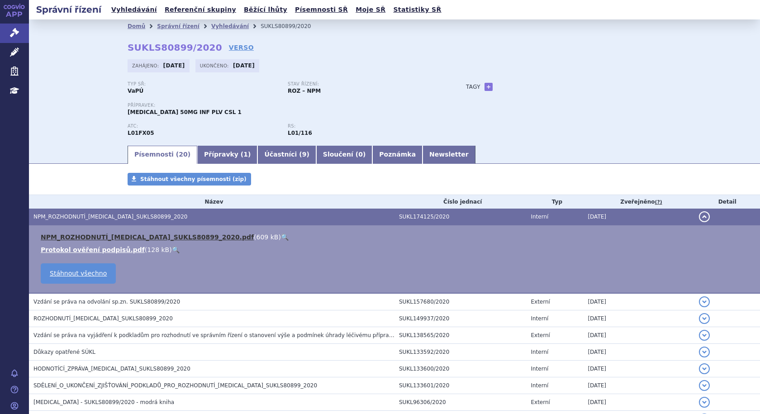
click at [109, 237] on link "NPM_ROZHODNUTÍ_ADCETRIS_SUKLS80899_2020.pdf" at bounding box center [147, 236] width 213 height 7
click at [128, 214] on span "NPM_ROZHODNUTÍ_ADCETRIS_SUKLS80899_2020" at bounding box center [110, 217] width 154 height 6
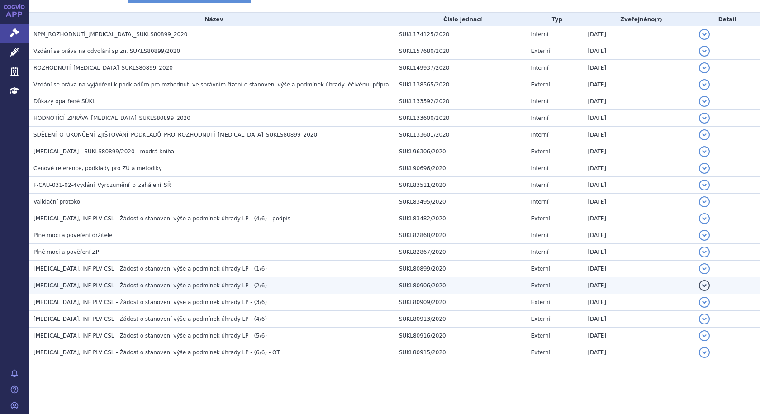
scroll to position [184, 0]
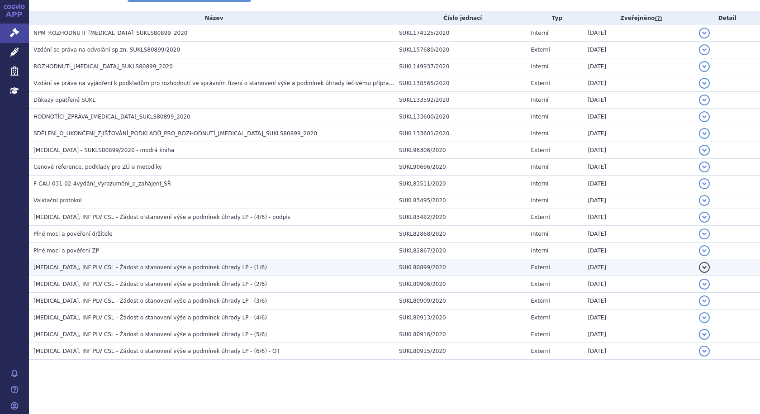
click at [166, 271] on span "ADCETRIS, INF PLV CSL - Žádost o stanovení výše a podmínek úhrady LP - (1/6)" at bounding box center [149, 267] width 233 height 6
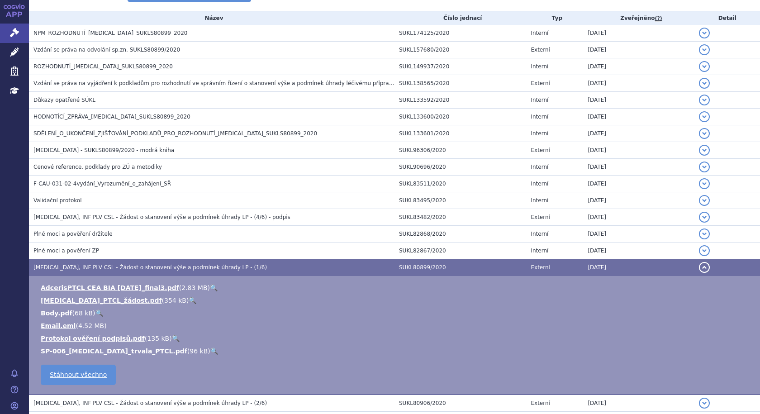
click at [166, 267] on span "ADCETRIS, INF PLV CSL - Žádost o stanovení výše a podmínek úhrady LP - (1/6)" at bounding box center [149, 267] width 233 height 6
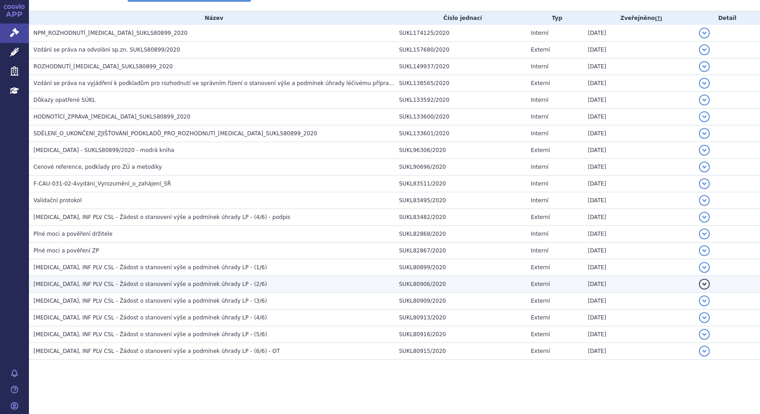
click at [165, 286] on span "ADCETRIS, INF PLV CSL - Žádost o stanovení výše a podmínek úhrady LP - (2/6)" at bounding box center [149, 284] width 233 height 6
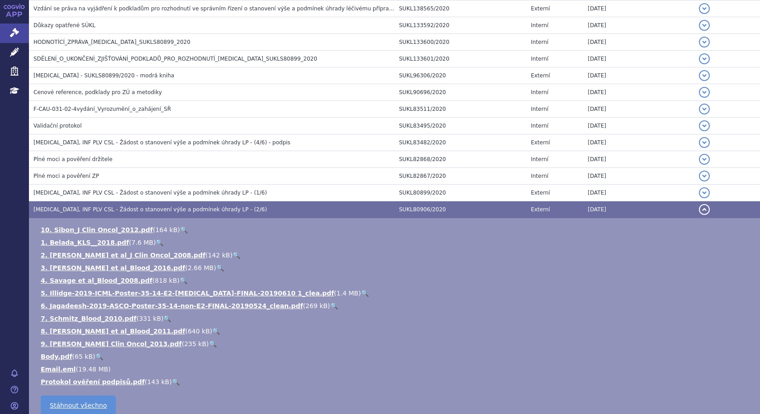
scroll to position [274, 0]
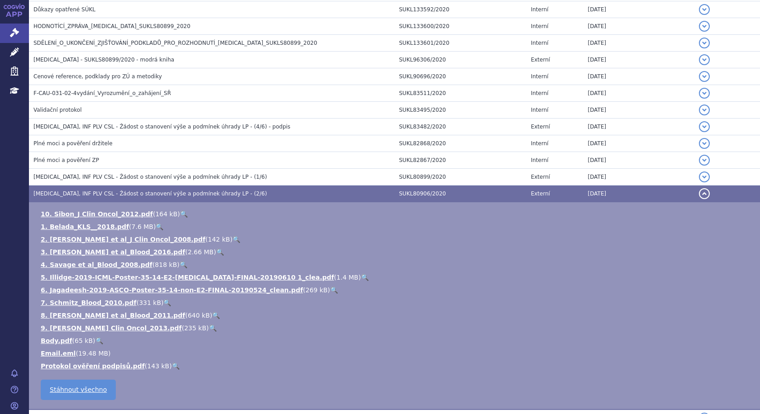
click at [193, 193] on span "ADCETRIS, INF PLV CSL - Žádost o stanovení výše a podmínek úhrady LP - (2/6)" at bounding box center [149, 193] width 233 height 6
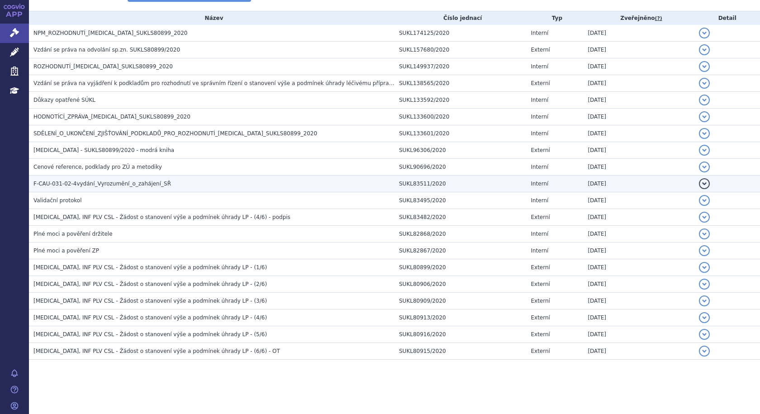
scroll to position [184, 0]
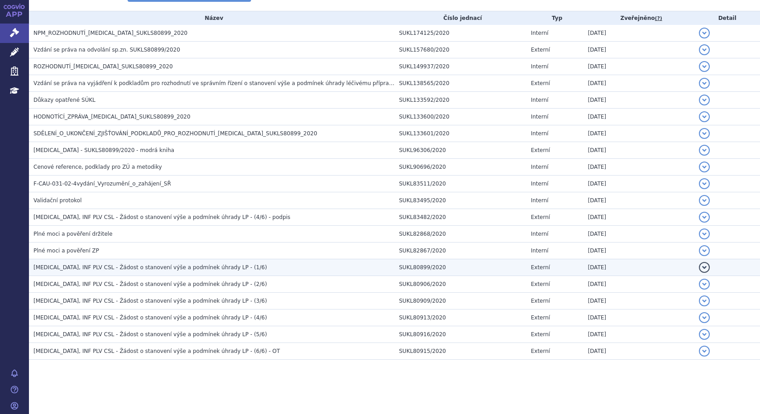
click at [181, 266] on span "ADCETRIS, INF PLV CSL - Žádost o stanovení výše a podmínek úhrady LP - (1/6)" at bounding box center [149, 267] width 233 height 6
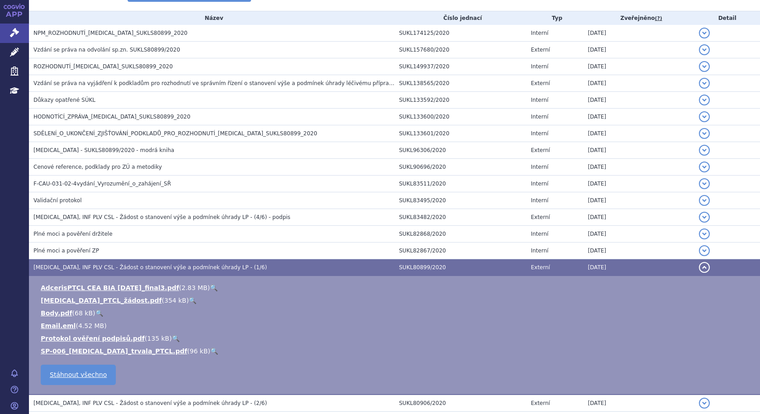
scroll to position [274, 0]
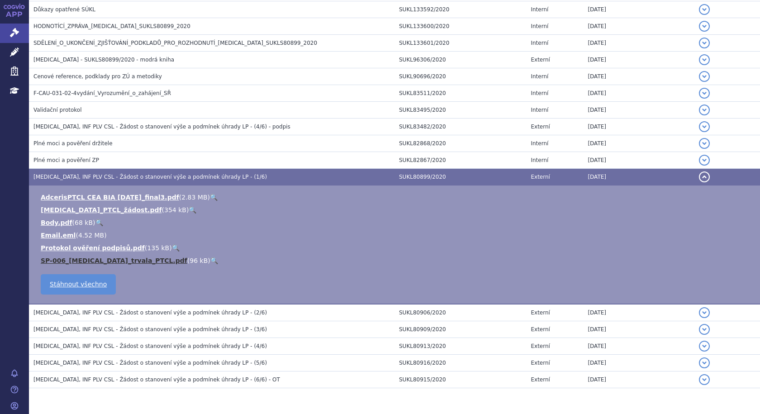
click at [67, 260] on link "SP-006_Adcetris_trvala_PTCL.pdf" at bounding box center [114, 260] width 147 height 7
click at [88, 206] on link "Adcetris_PTCL_žádost.pdf" at bounding box center [101, 209] width 121 height 7
click at [215, 177] on span "ADCETRIS, INF PLV CSL - Žádost o stanovení výše a podmínek úhrady LP - (1/6)" at bounding box center [149, 177] width 233 height 6
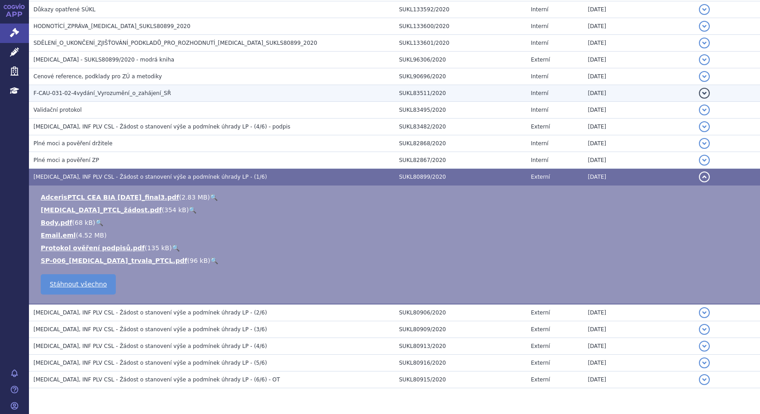
scroll to position [184, 0]
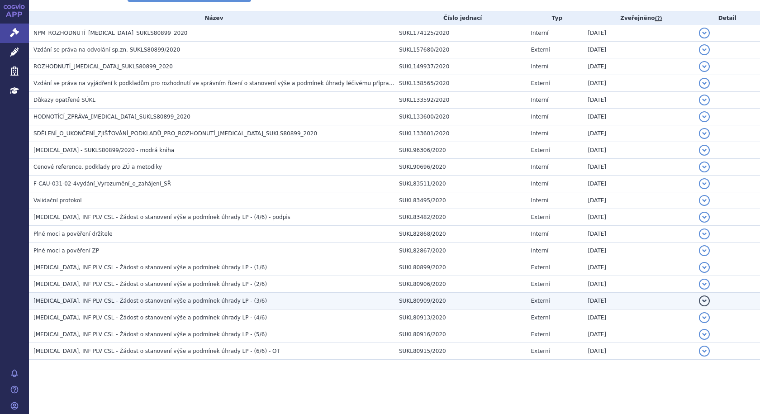
click at [185, 300] on span "ADCETRIS, INF PLV CSL - Žádost o stanovení výše a podmínek úhrady LP - (3/6)" at bounding box center [149, 301] width 233 height 6
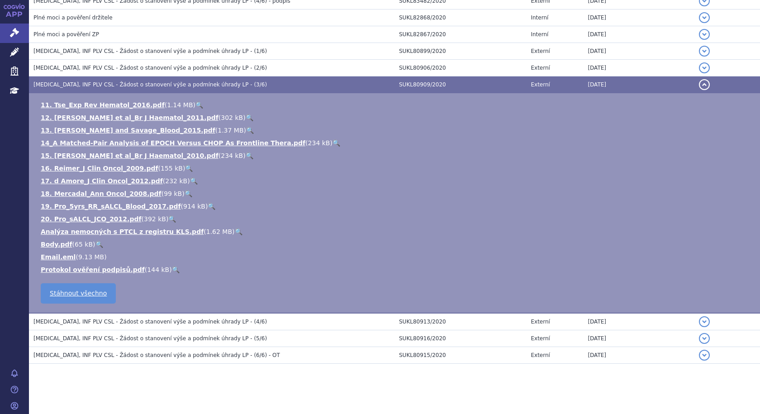
scroll to position [404, 0]
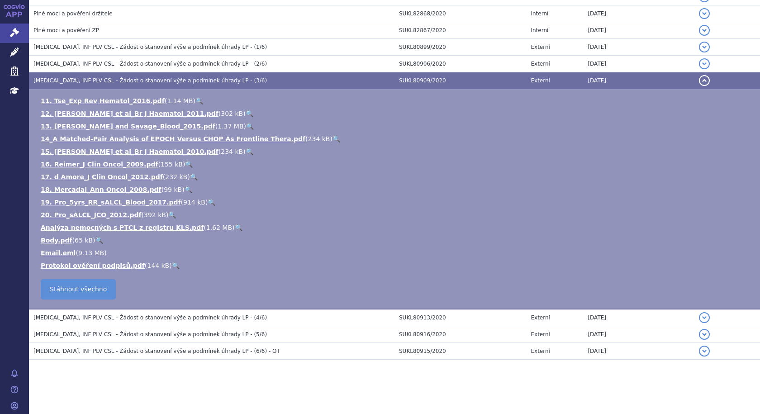
click at [186, 76] on td "ADCETRIS, INF PLV CSL - Žádost o stanovení výše a podmínek úhrady LP - (3/6)" at bounding box center [212, 80] width 366 height 17
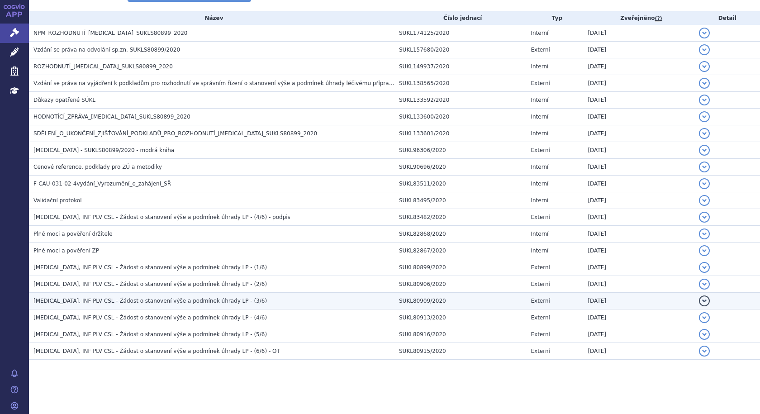
scroll to position [184, 0]
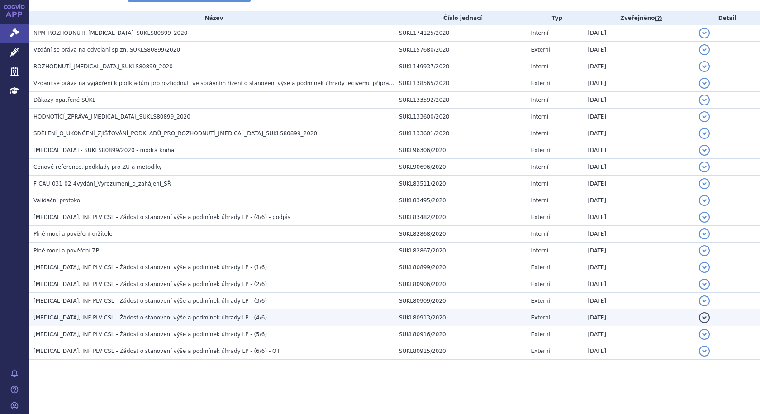
click at [191, 317] on span "ADCETRIS, INF PLV CSL - Žádost o stanovení výše a podmínek úhrady LP - (4/6)" at bounding box center [149, 317] width 233 height 6
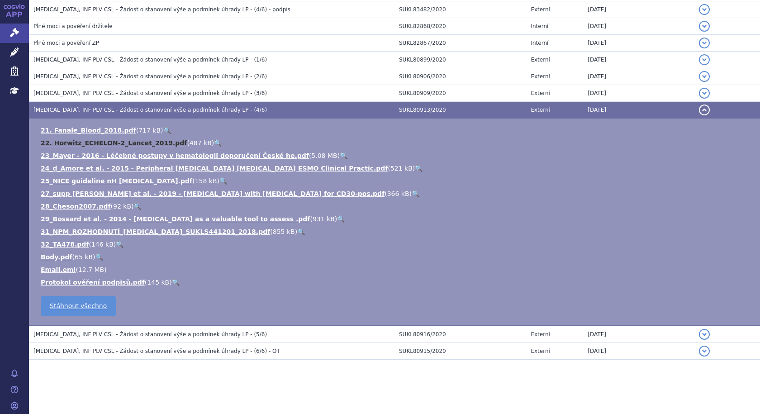
click at [143, 144] on link "22. Horwitz_ECHELON-2_Lancet_2019.pdf" at bounding box center [114, 142] width 146 height 7
click at [202, 107] on span "ADCETRIS, INF PLV CSL - Žádost o stanovení výše a podmínek úhrady LP - (4/6)" at bounding box center [149, 110] width 233 height 6
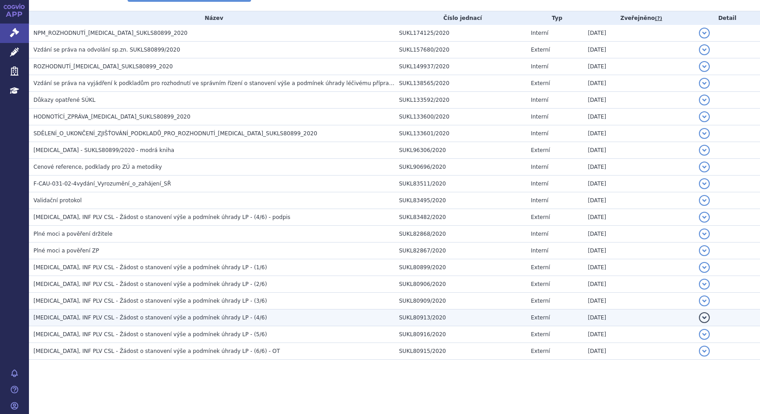
scroll to position [184, 0]
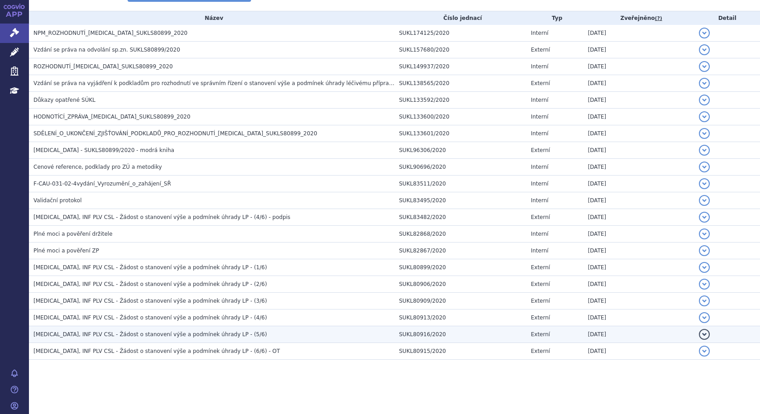
click at [197, 338] on span "ADCETRIS, INF PLV CSL - Žádost o stanovení výše a podmínek úhrady LP - (5/6)" at bounding box center [149, 334] width 233 height 6
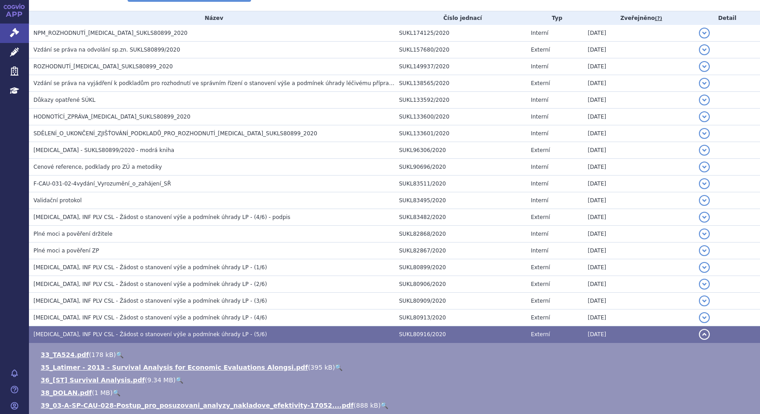
scroll to position [366, 0]
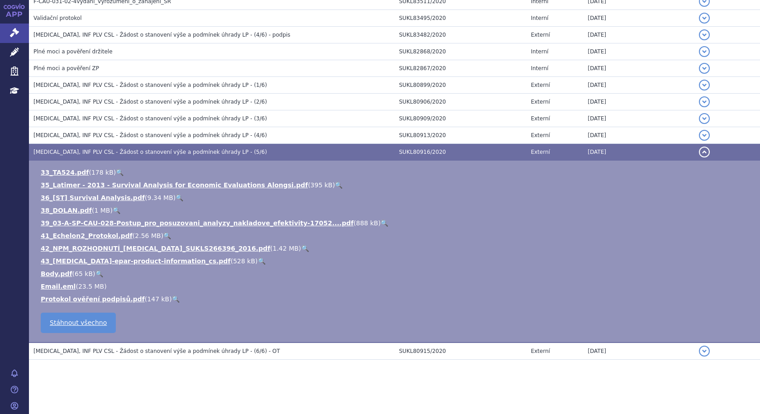
click at [210, 152] on span "ADCETRIS, INF PLV CSL - Žádost o stanovení výše a podmínek úhrady LP - (5/6)" at bounding box center [149, 152] width 233 height 6
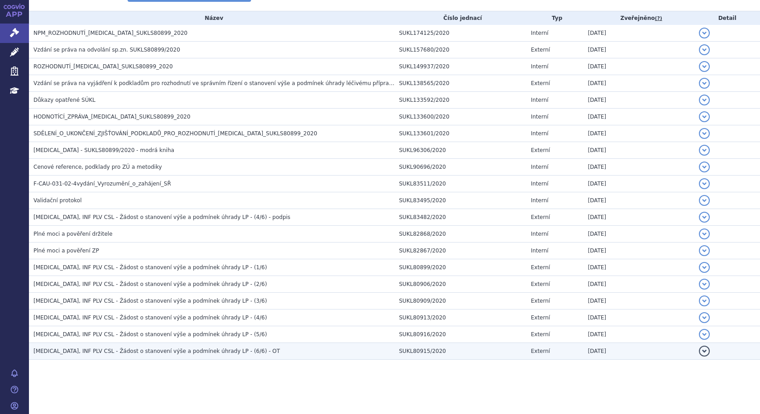
click at [197, 348] on span "ADCETRIS, INF PLV CSL - Žádost o stanovení výše a podmínek úhrady LP - (6/6) - …" at bounding box center [156, 351] width 247 height 6
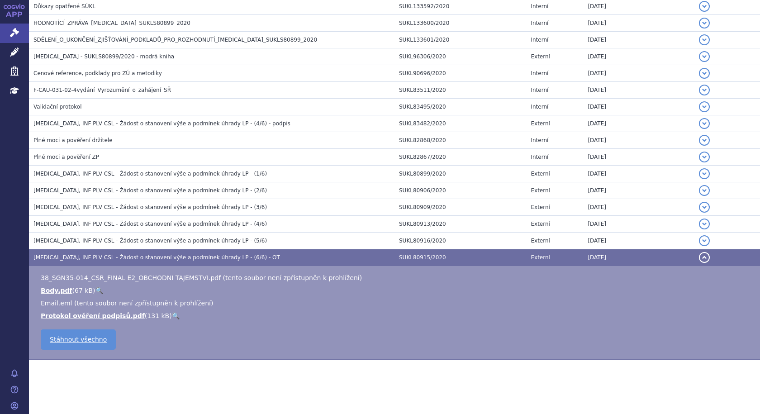
click at [196, 256] on span "ADCETRIS, INF PLV CSL - Žádost o stanovení výše a podmínek úhrady LP - (6/6) - …" at bounding box center [156, 257] width 247 height 6
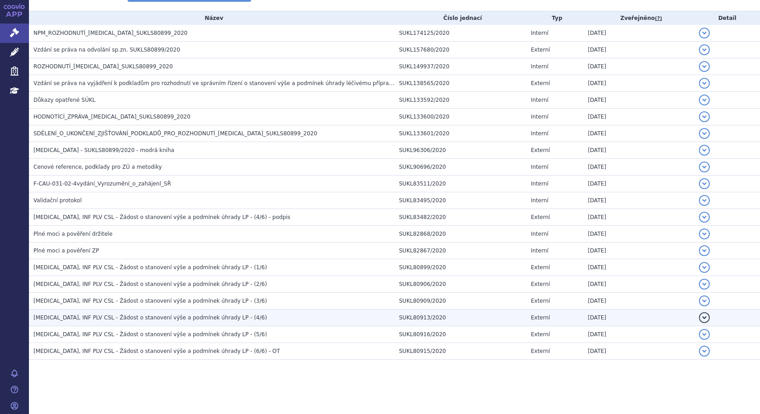
click at [183, 315] on span "ADCETRIS, INF PLV CSL - Žádost o stanovení výše a podmínek úhrady LP - (4/6)" at bounding box center [149, 317] width 233 height 6
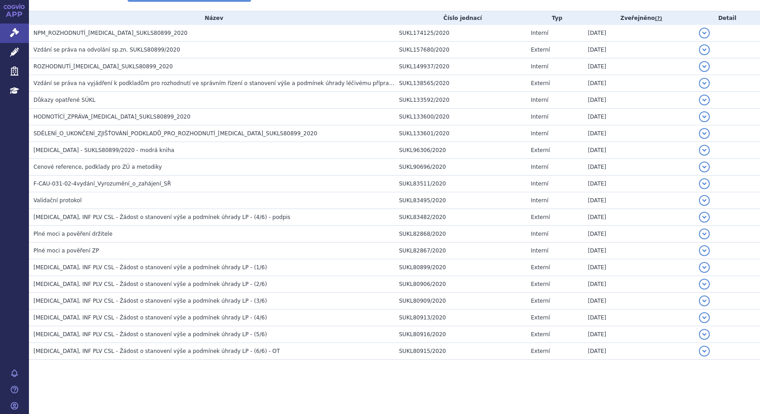
scroll to position [391, 0]
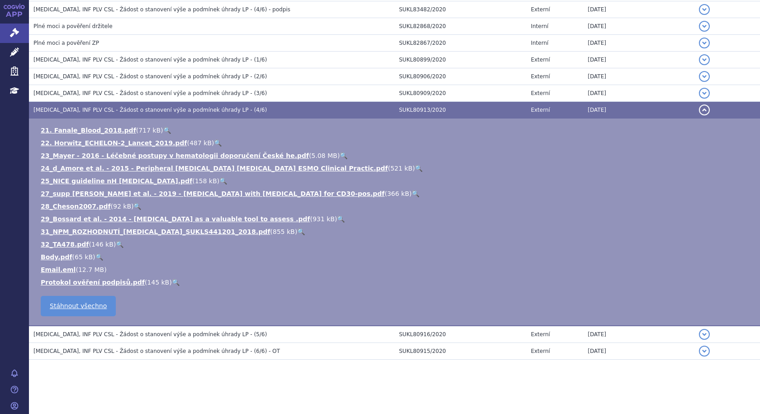
click at [168, 108] on span "ADCETRIS, INF PLV CSL - Žádost o stanovení výše a podmínek úhrady LP - (4/6)" at bounding box center [149, 110] width 233 height 6
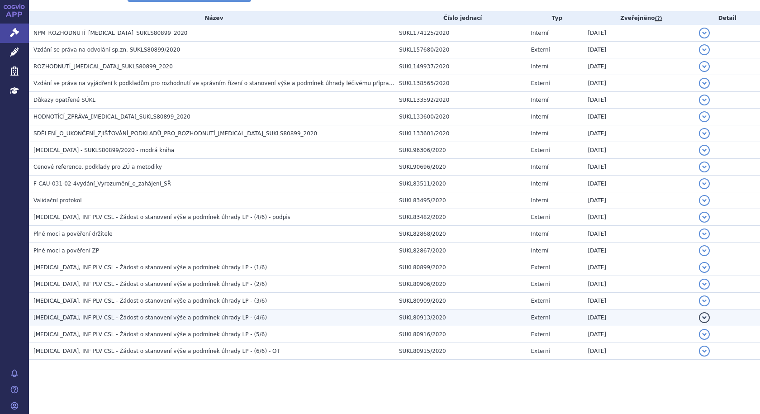
scroll to position [184, 0]
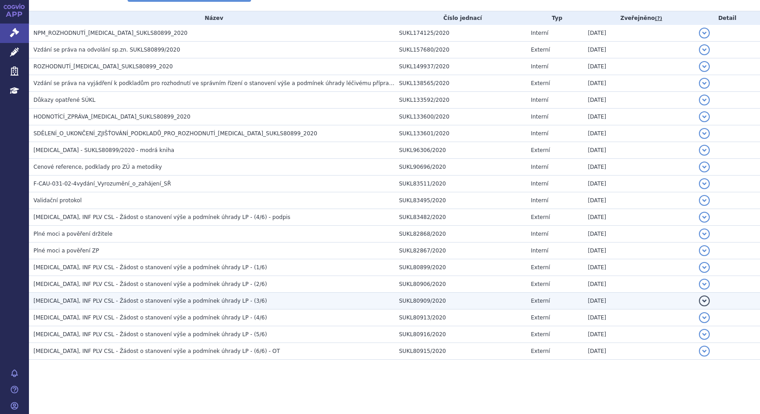
click at [186, 300] on span "ADCETRIS, INF PLV CSL - Žádost o stanovení výše a podmínek úhrady LP - (3/6)" at bounding box center [149, 301] width 233 height 6
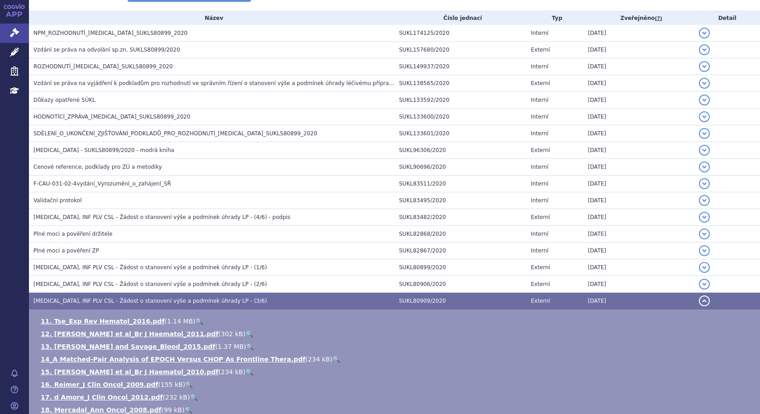
scroll to position [391, 0]
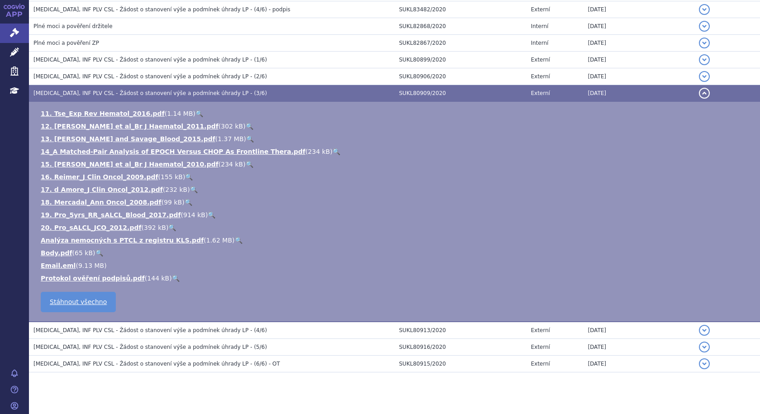
click at [100, 94] on span "ADCETRIS, INF PLV CSL - Žádost o stanovení výše a podmínek úhrady LP - (3/6)" at bounding box center [149, 93] width 233 height 6
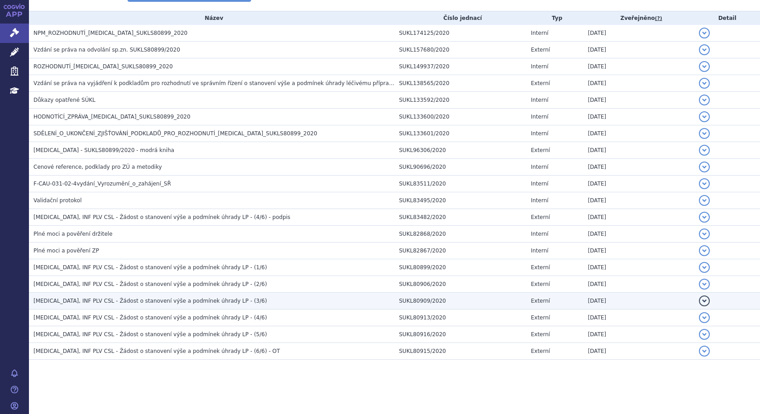
scroll to position [184, 0]
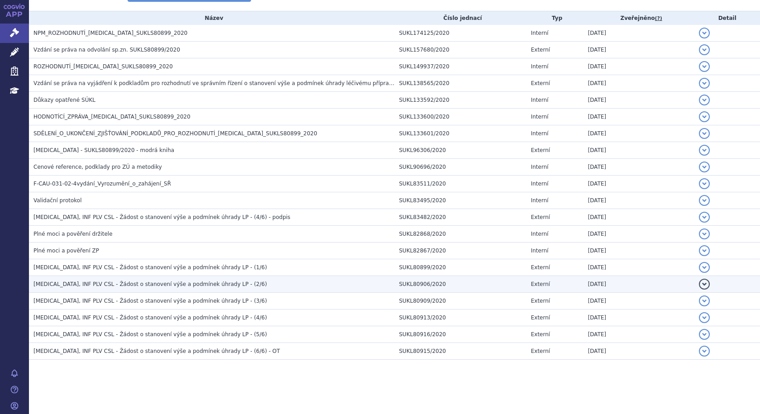
click at [157, 283] on span "ADCETRIS, INF PLV CSL - Žádost o stanovení výše a podmínek úhrady LP - (2/6)" at bounding box center [149, 284] width 233 height 6
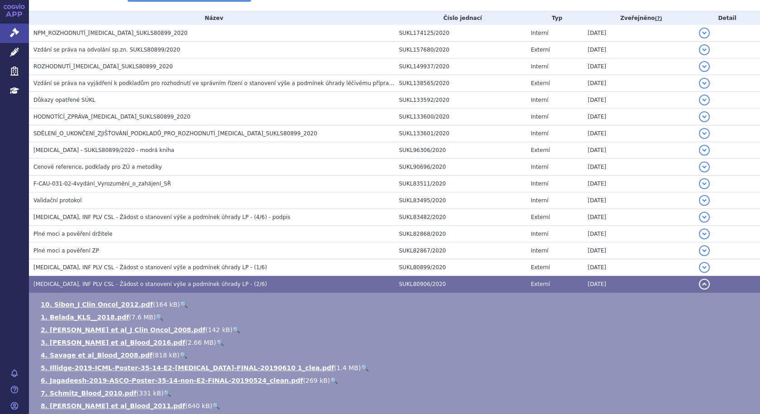
scroll to position [391, 0]
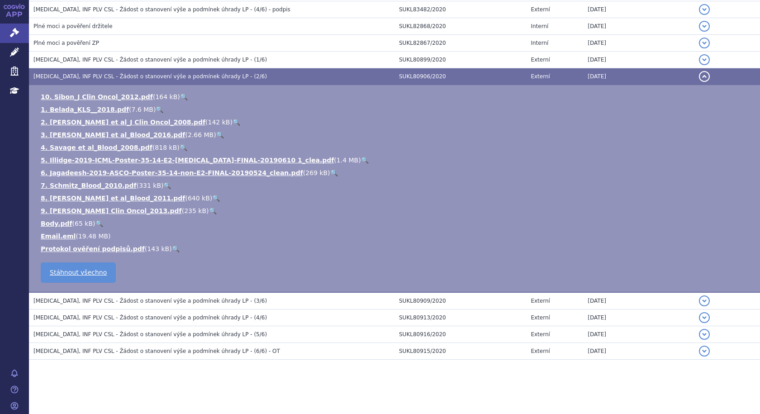
click at [88, 73] on span "ADCETRIS, INF PLV CSL - Žádost o stanovení výše a podmínek úhrady LP - (2/6)" at bounding box center [149, 76] width 233 height 6
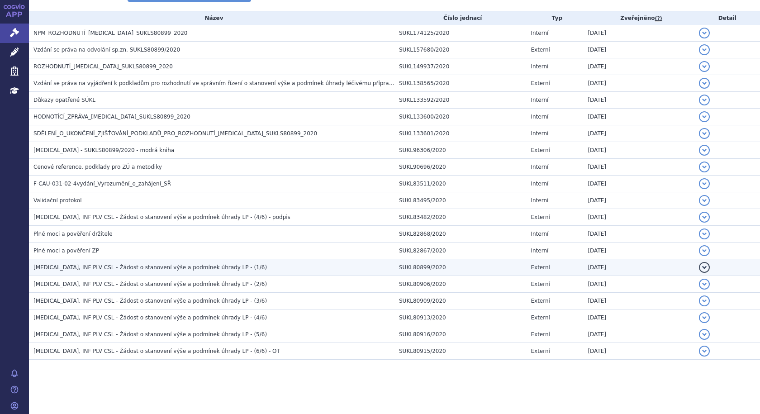
click at [176, 265] on span "ADCETRIS, INF PLV CSL - Žádost o stanovení výše a podmínek úhrady LP - (1/6)" at bounding box center [149, 267] width 233 height 6
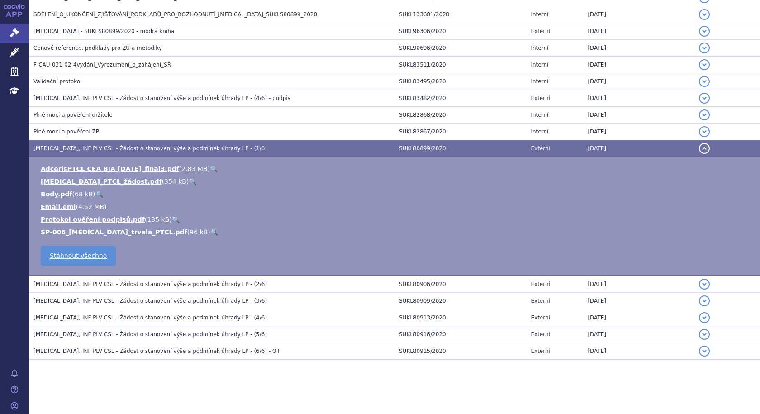
click at [183, 146] on span "ADCETRIS, INF PLV CSL - Žádost o stanovení výše a podmínek úhrady LP - (1/6)" at bounding box center [149, 148] width 233 height 6
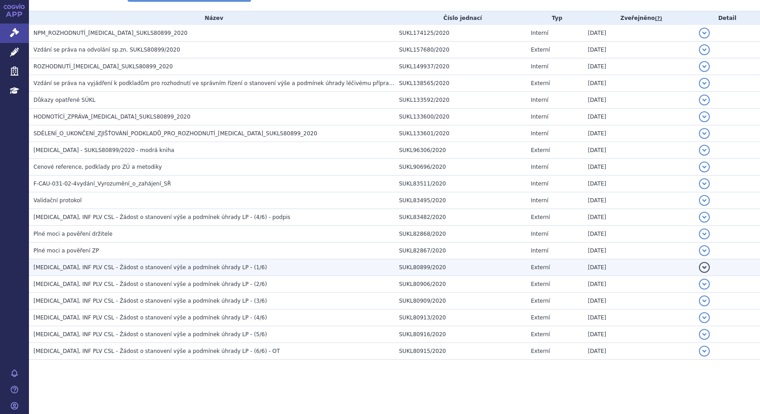
scroll to position [184, 0]
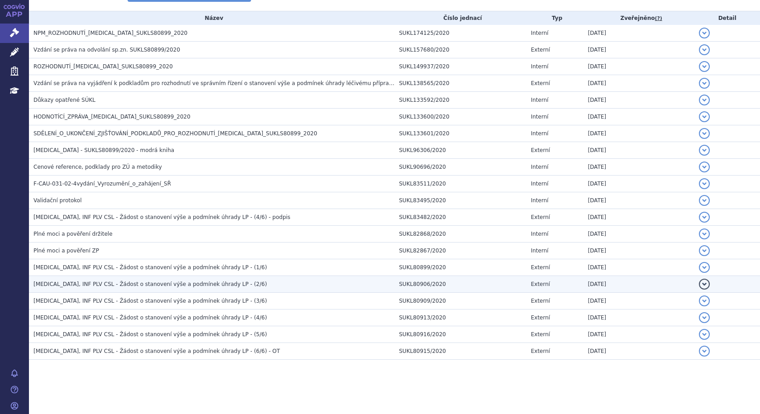
click at [196, 283] on span "ADCETRIS, INF PLV CSL - Žádost o stanovení výše a podmínek úhrady LP - (2/6)" at bounding box center [149, 284] width 233 height 6
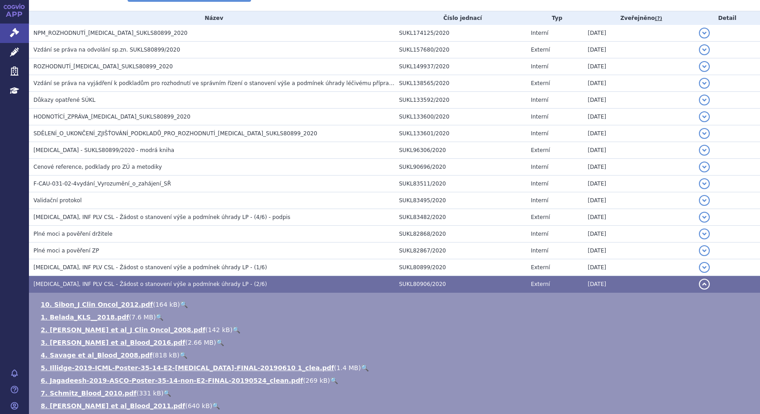
scroll to position [391, 0]
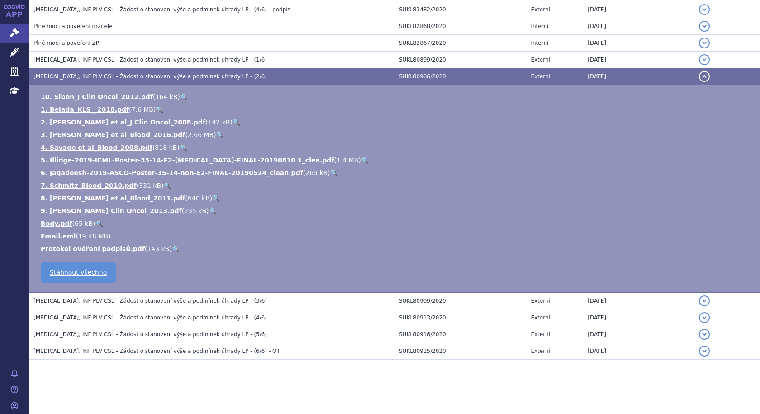
click at [179, 74] on span "ADCETRIS, INF PLV CSL - Žádost o stanovení výše a podmínek úhrady LP - (2/6)" at bounding box center [149, 76] width 233 height 6
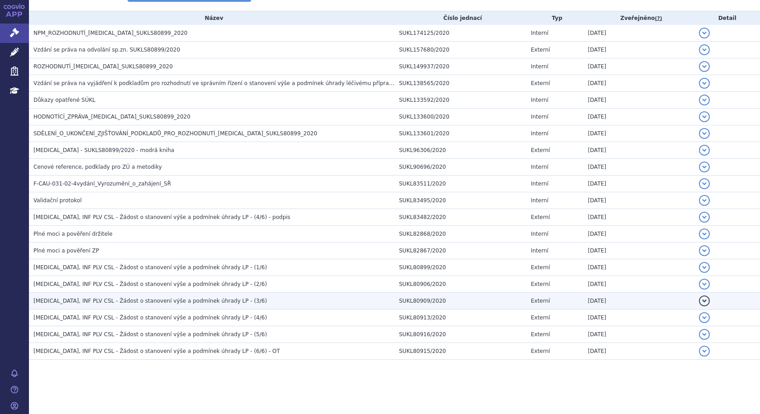
click at [195, 302] on span "ADCETRIS, INF PLV CSL - Žádost o stanovení výše a podmínek úhrady LP - (3/6)" at bounding box center [149, 301] width 233 height 6
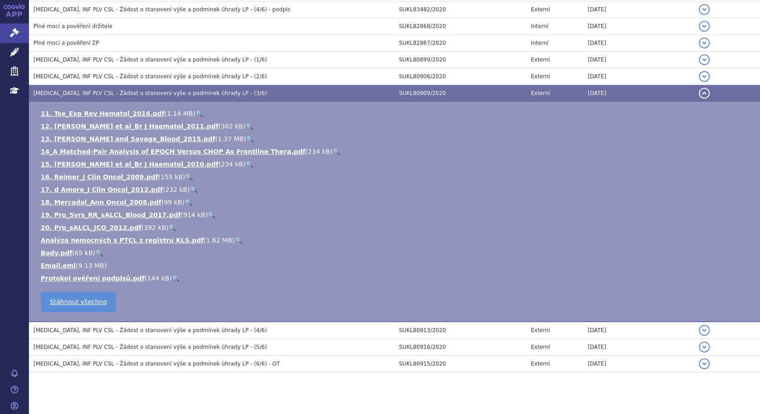
click at [202, 93] on span "ADCETRIS, INF PLV CSL - Žádost o stanovení výše a podmínek úhrady LP - (3/6)" at bounding box center [149, 93] width 233 height 6
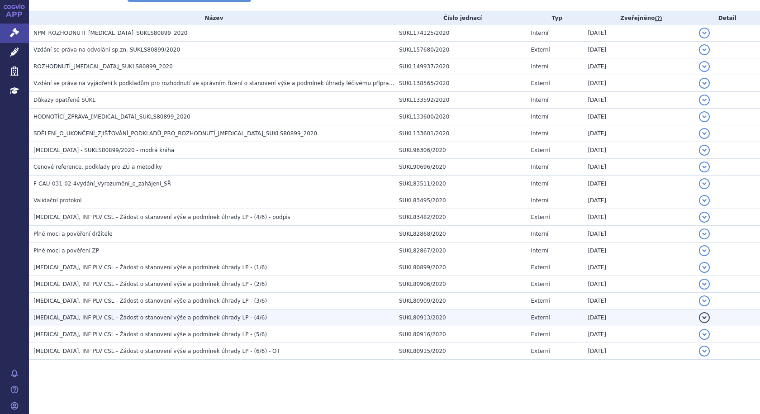
click at [193, 317] on span "ADCETRIS, INF PLV CSL - Žádost o stanovení výše a podmínek úhrady LP - (4/6)" at bounding box center [149, 317] width 233 height 6
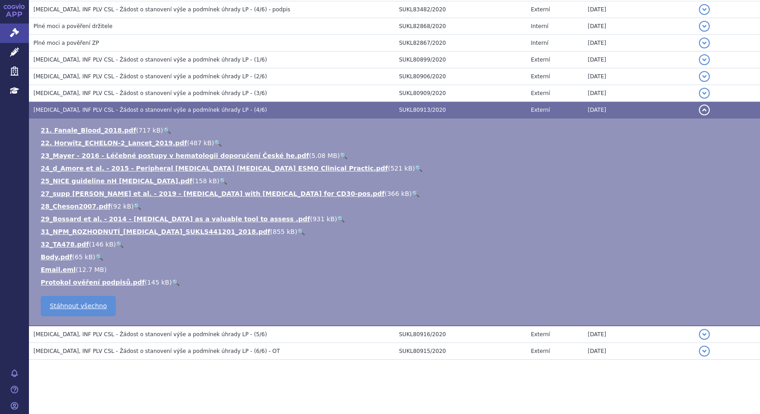
click at [166, 107] on span "ADCETRIS, INF PLV CSL - Žádost o stanovení výše a podmínek úhrady LP - (4/6)" at bounding box center [149, 110] width 233 height 6
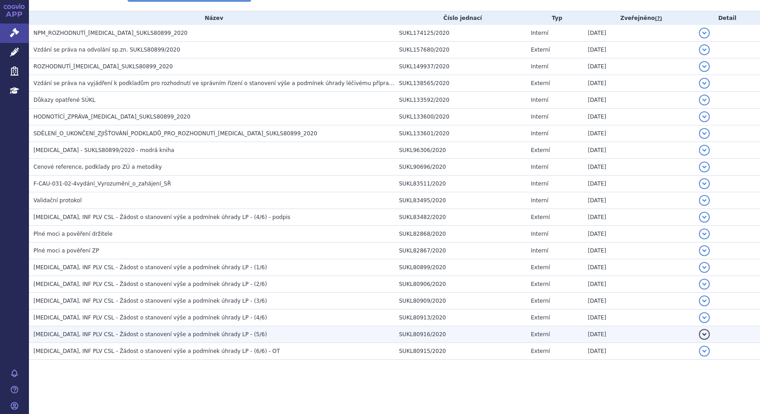
click at [175, 334] on span "ADCETRIS, INF PLV CSL - Žádost o stanovení výše a podmínek úhrady LP - (5/6)" at bounding box center [149, 334] width 233 height 6
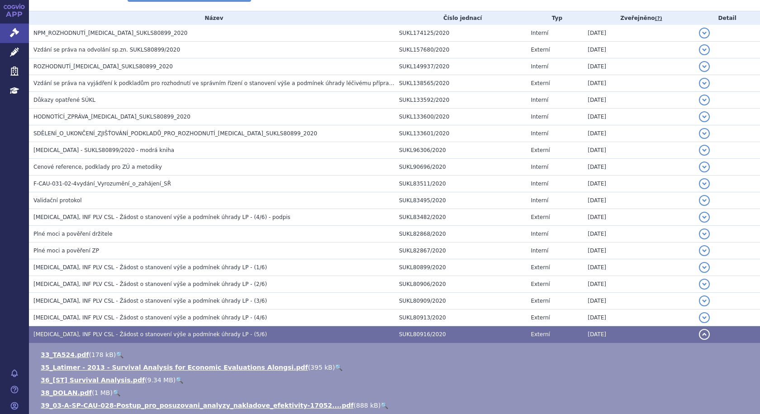
scroll to position [366, 0]
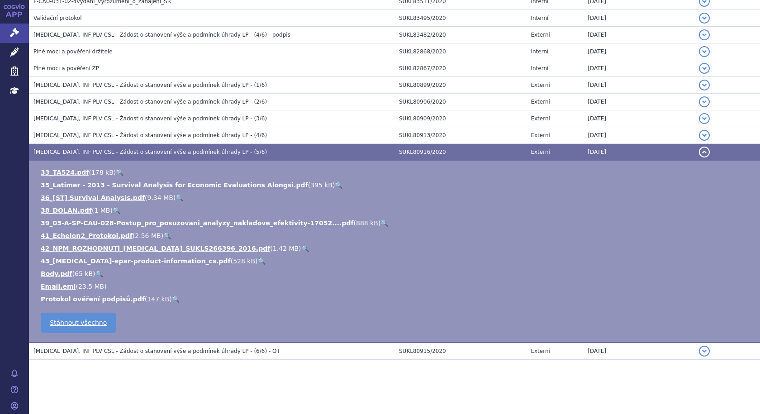
click at [208, 152] on span "ADCETRIS, INF PLV CSL - Žádost o stanovení výše a podmínek úhrady LP - (5/6)" at bounding box center [149, 152] width 233 height 6
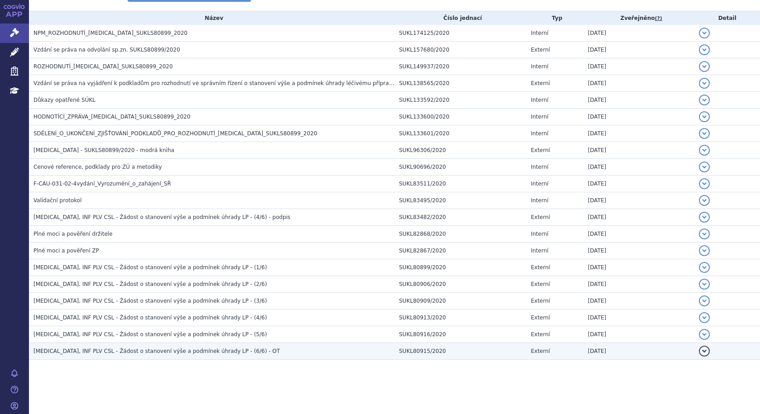
click at [180, 350] on span "ADCETRIS, INF PLV CSL - Žádost o stanovení výše a podmínek úhrady LP - (6/6) - …" at bounding box center [156, 351] width 247 height 6
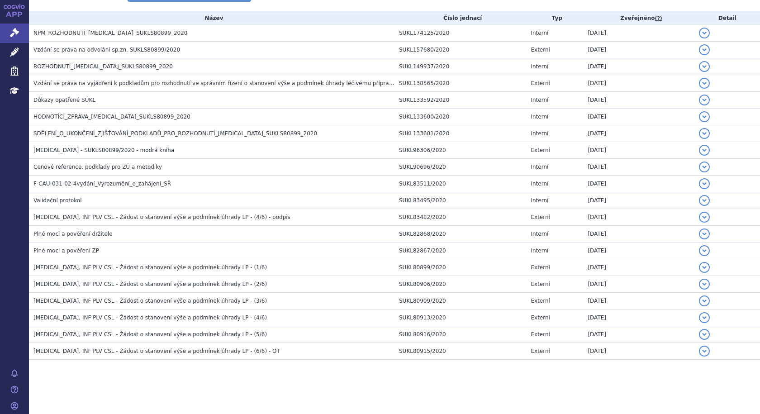
scroll to position [277, 0]
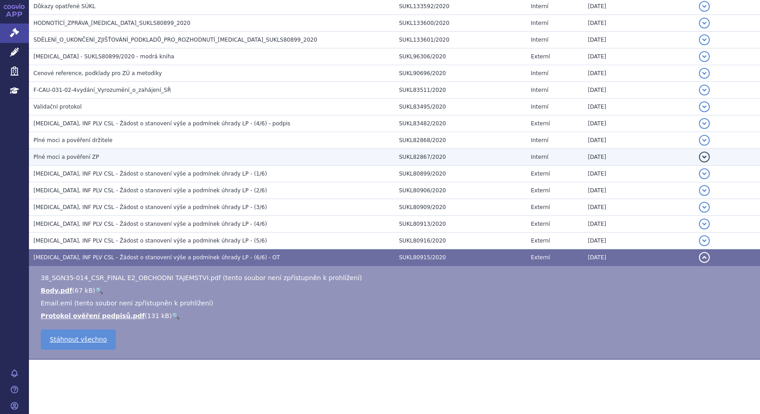
click at [182, 256] on span "ADCETRIS, INF PLV CSL - Žádost o stanovení výše a podmínek úhrady LP - (6/6) - …" at bounding box center [156, 257] width 247 height 6
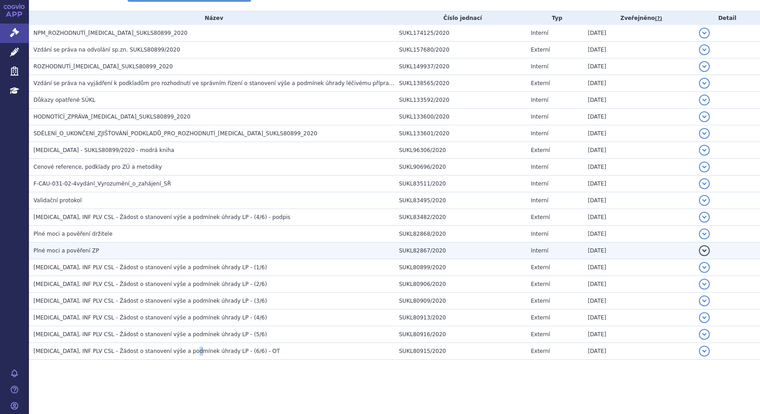
scroll to position [184, 0]
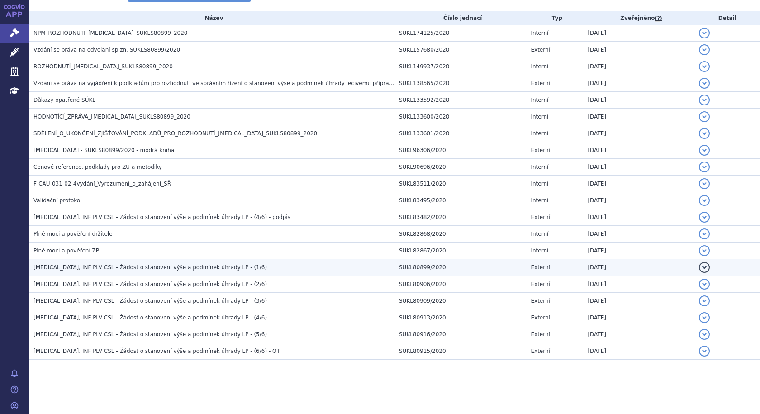
click at [175, 269] on span "ADCETRIS, INF PLV CSL - Žádost o stanovení výše a podmínek úhrady LP - (1/6)" at bounding box center [149, 267] width 233 height 6
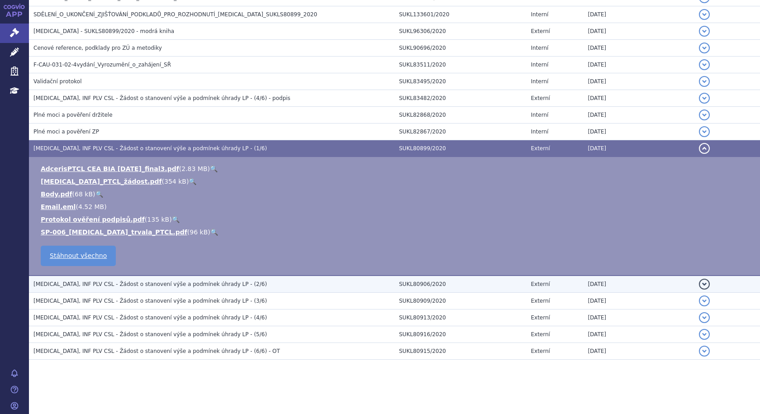
click at [176, 284] on span "ADCETRIS, INF PLV CSL - Žádost o stanovení výše a podmínek úhrady LP - (2/6)" at bounding box center [149, 284] width 233 height 6
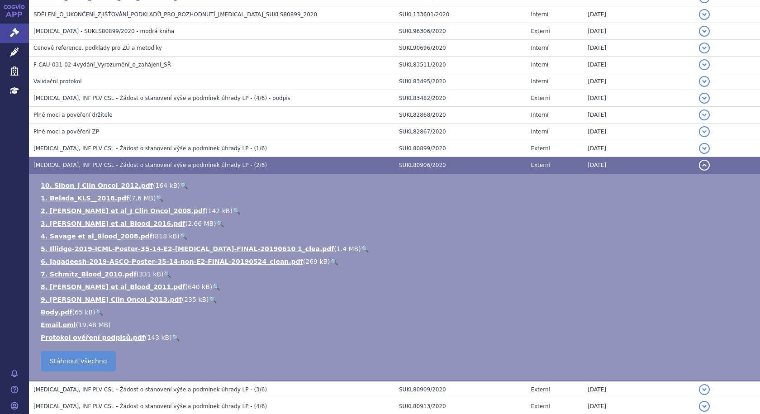
scroll to position [391, 0]
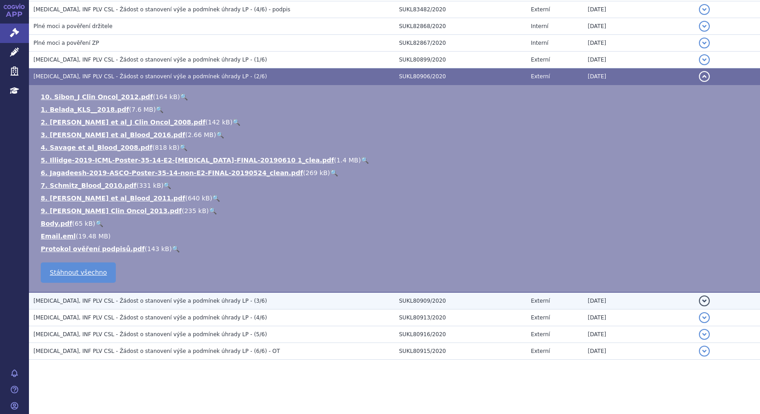
click at [130, 301] on span "ADCETRIS, INF PLV CSL - Žádost o stanovení výše a podmínek úhrady LP - (3/6)" at bounding box center [149, 301] width 233 height 6
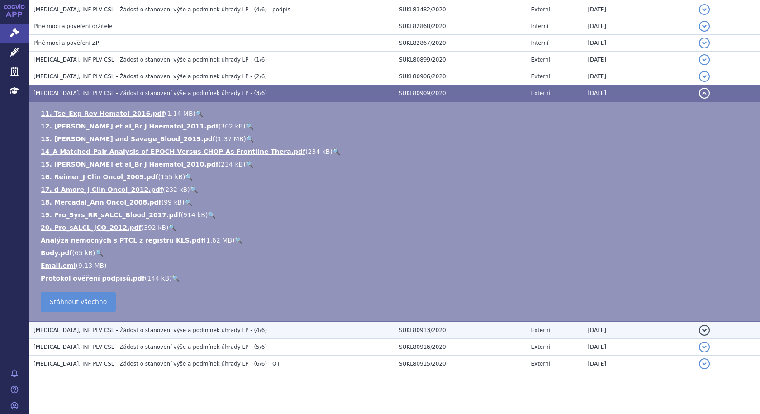
click at [171, 332] on span "ADCETRIS, INF PLV CSL - Žádost o stanovení výše a podmínek úhrady LP - (4/6)" at bounding box center [149, 330] width 233 height 6
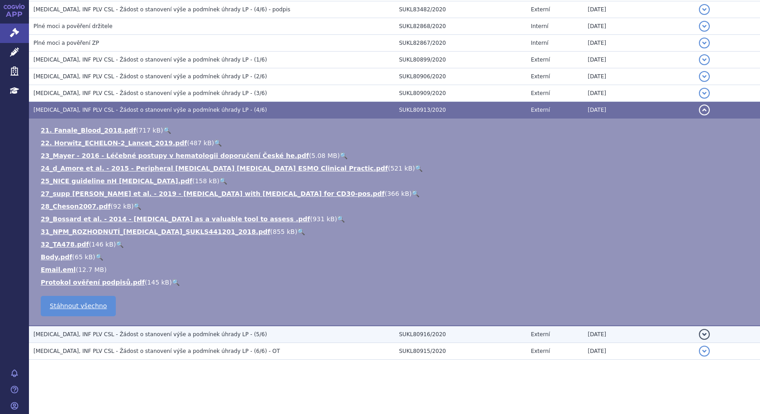
click at [166, 334] on span "ADCETRIS, INF PLV CSL - Žádost o stanovení výše a podmínek úhrady LP - (5/6)" at bounding box center [149, 334] width 233 height 6
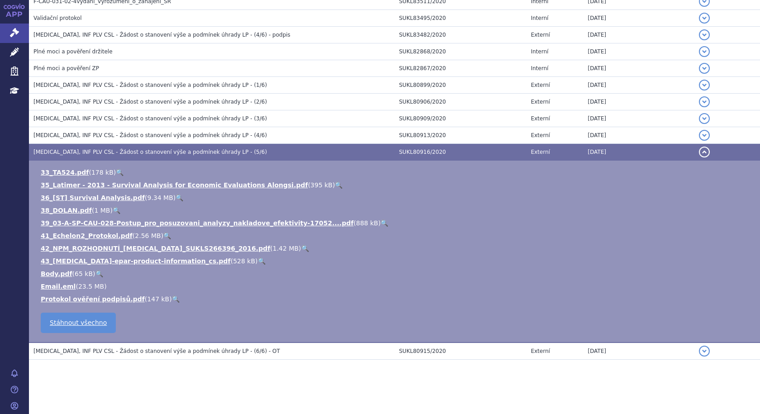
scroll to position [366, 0]
click at [164, 151] on span "ADCETRIS, INF PLV CSL - Žádost o stanovení výše a podmínek úhrady LP - (5/6)" at bounding box center [149, 152] width 233 height 6
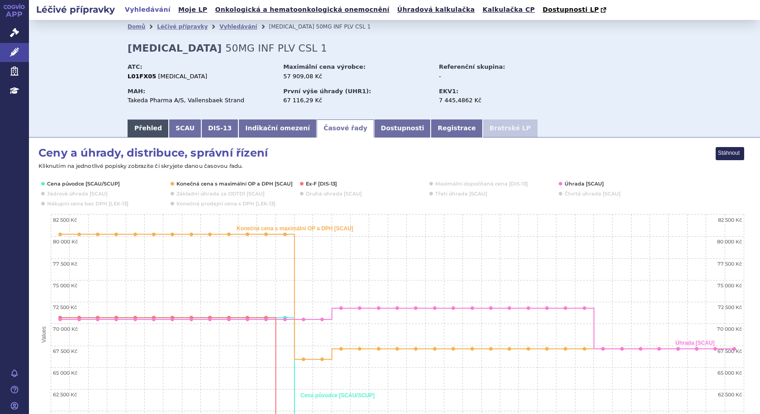
click at [149, 128] on link "Přehled" at bounding box center [148, 128] width 41 height 18
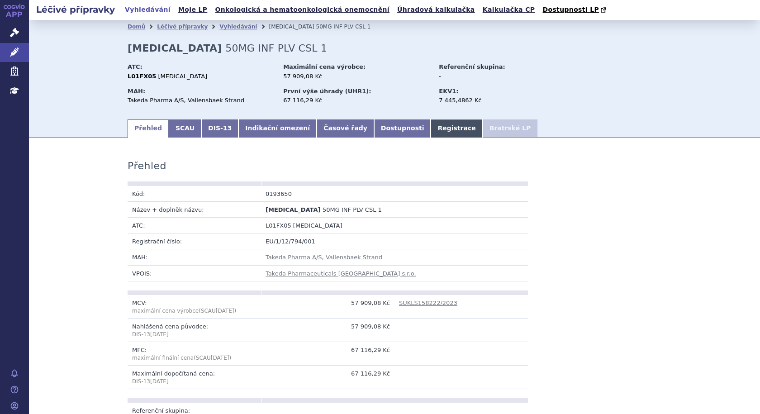
click at [431, 131] on link "Registrace" at bounding box center [457, 128] width 52 height 18
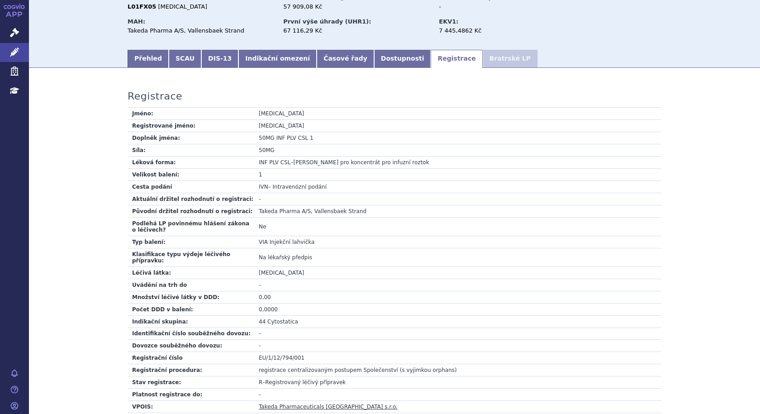
scroll to position [136, 0]
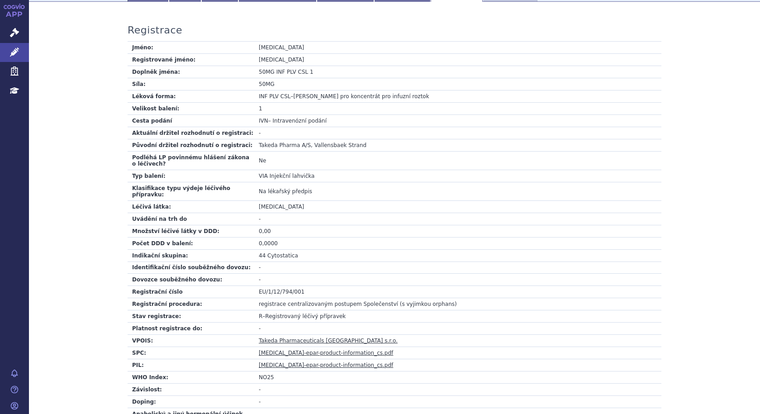
click at [271, 350] on link "[MEDICAL_DATA]-epar-product-information_cs.pdf" at bounding box center [326, 353] width 134 height 6
